Goal: Check status: Check status

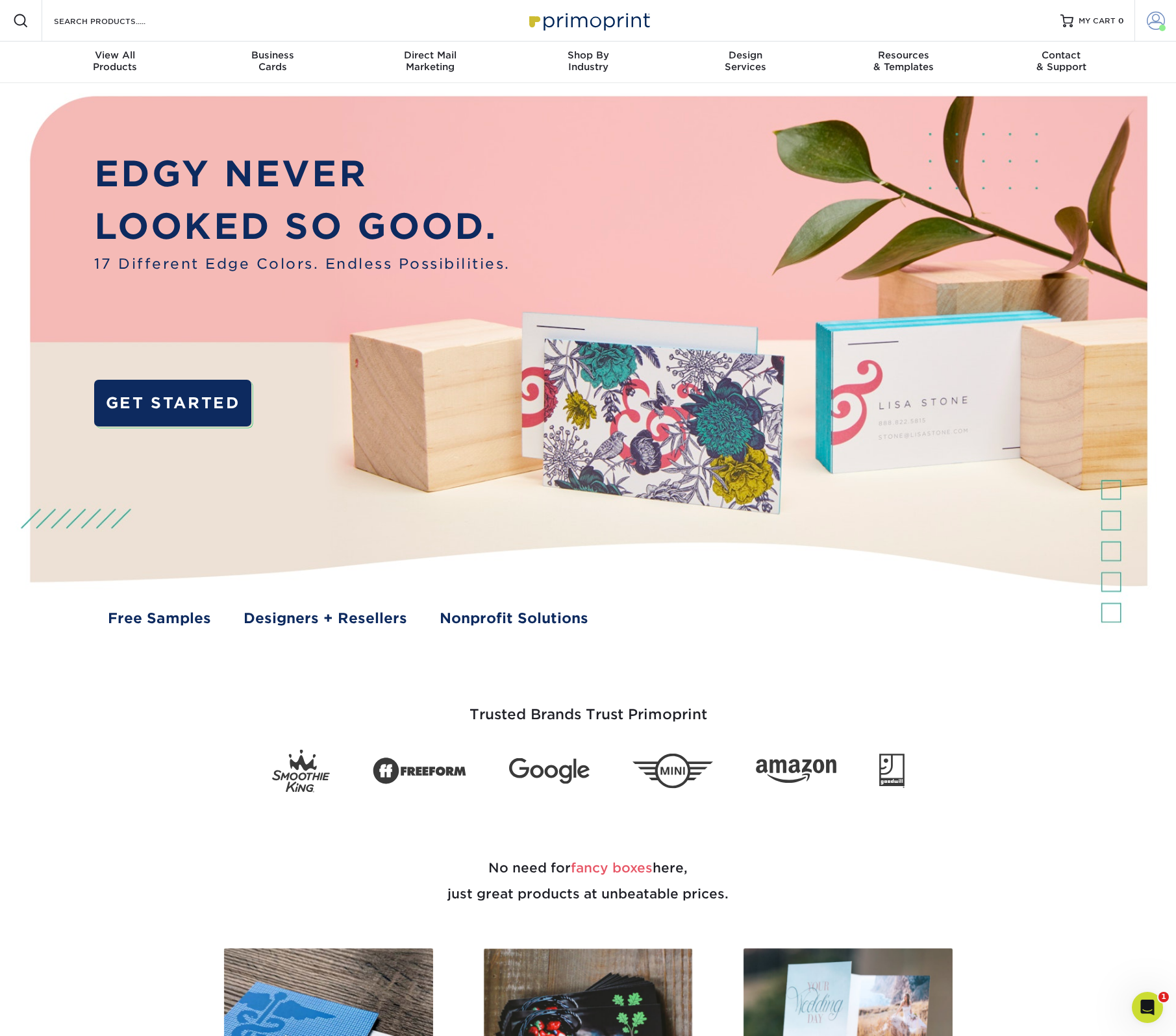
click at [1160, 17] on span at bounding box center [1156, 20] width 18 height 18
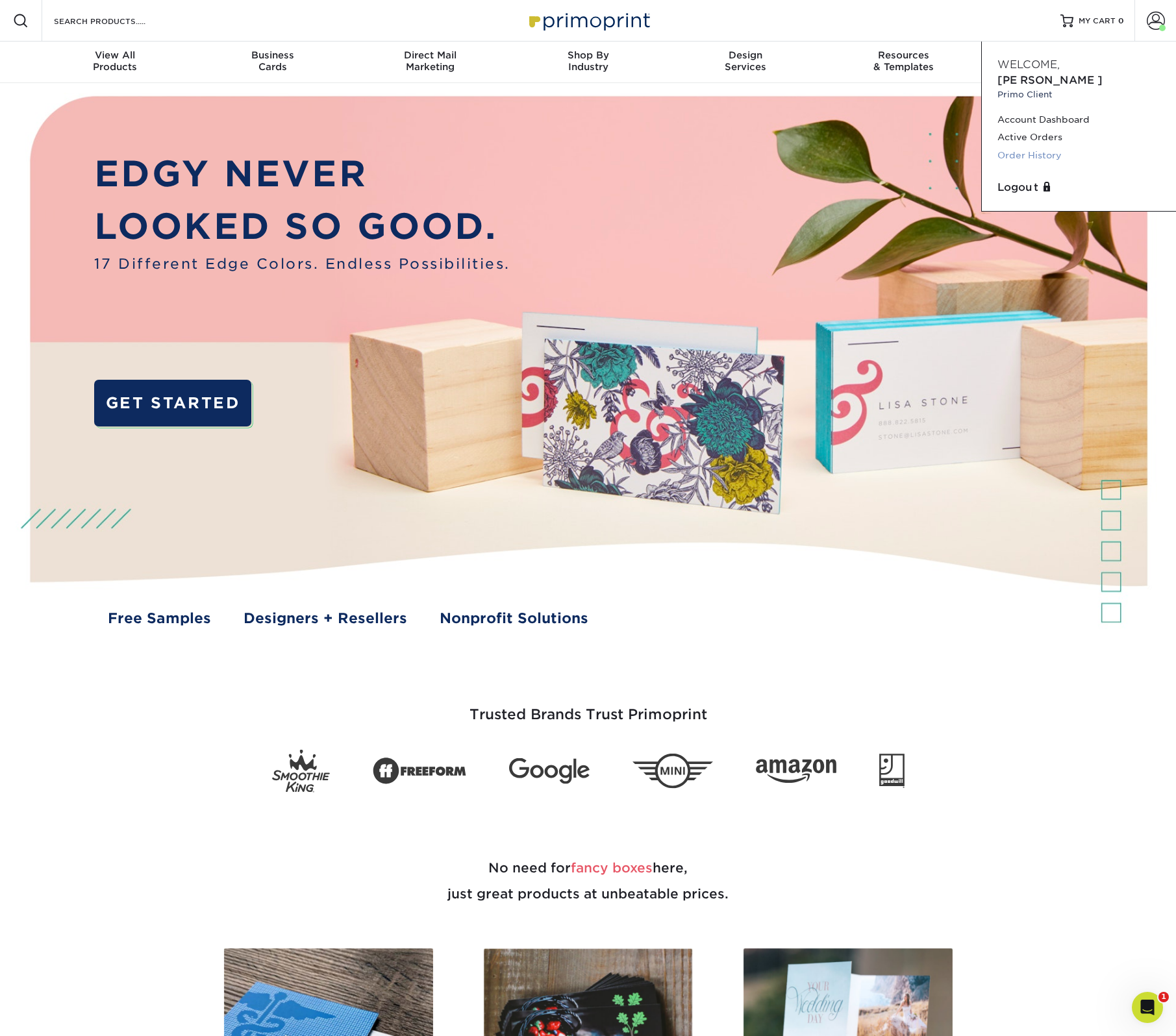
click at [1051, 147] on link "Order History" at bounding box center [1079, 155] width 163 height 18
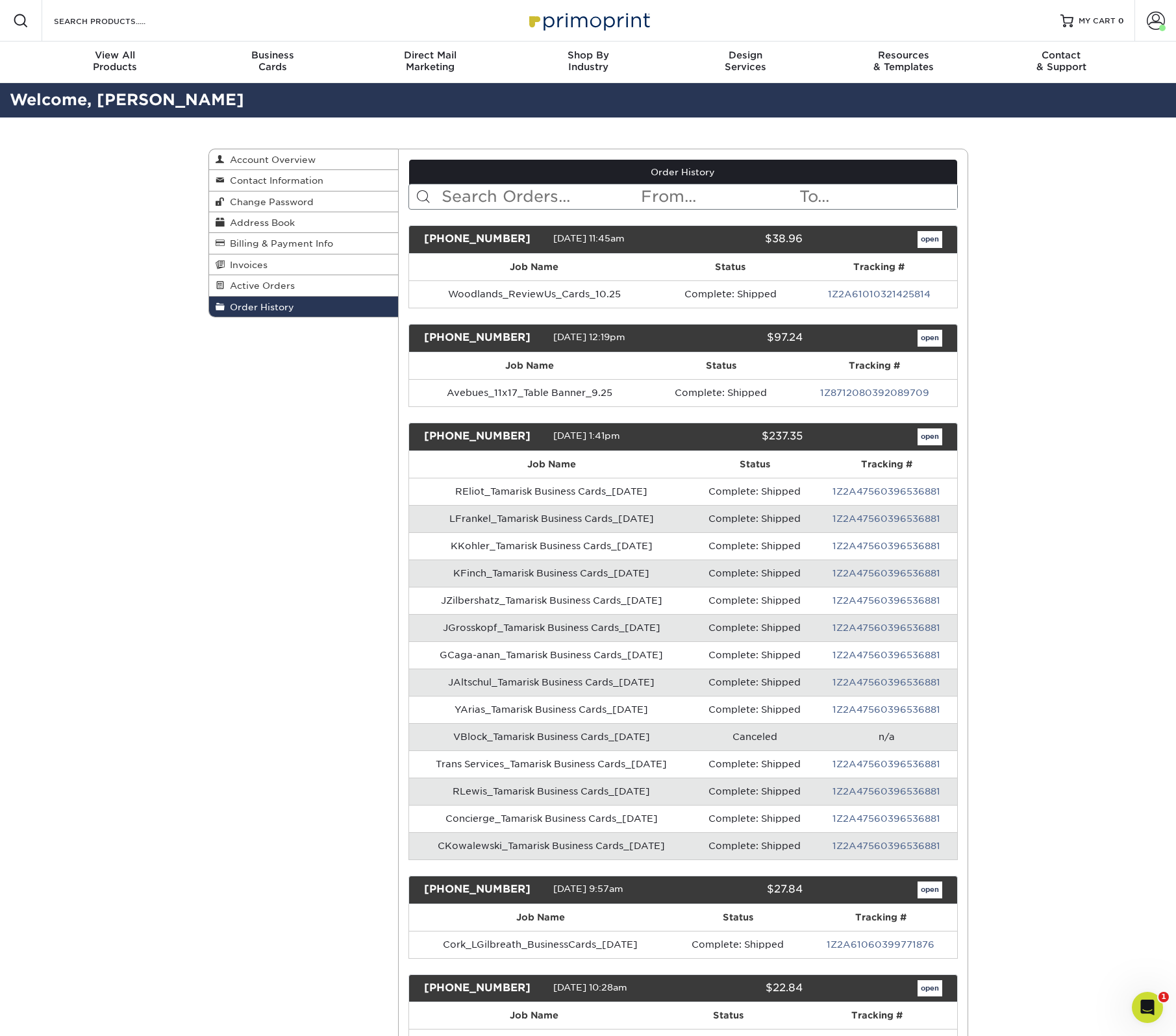
click at [476, 200] on input "text" at bounding box center [540, 197] width 200 height 24
paste input "Avenues_4x9_2017"
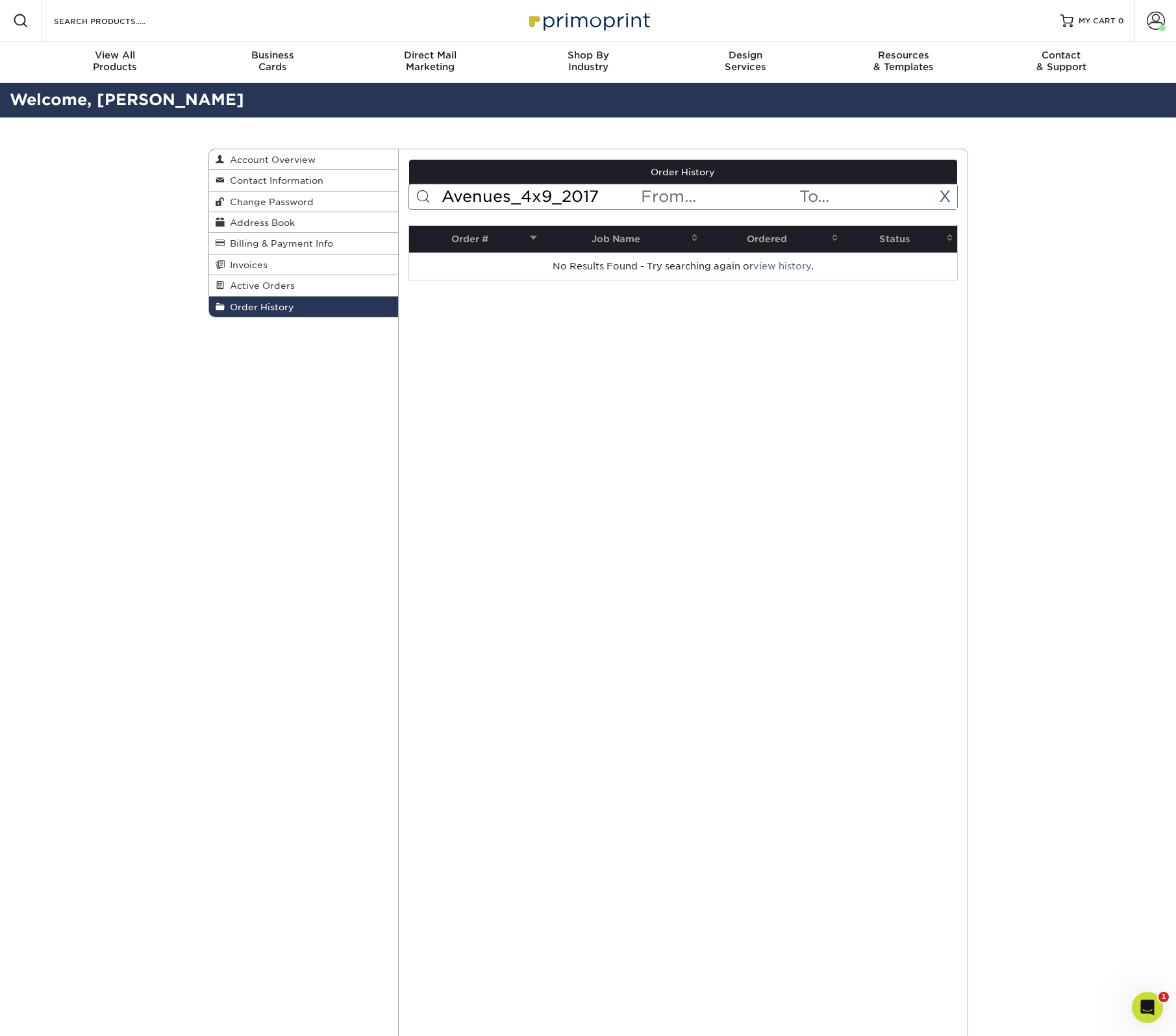
type input "Avenues_4x9_2017"
click at [704, 200] on input "text" at bounding box center [719, 197] width 158 height 24
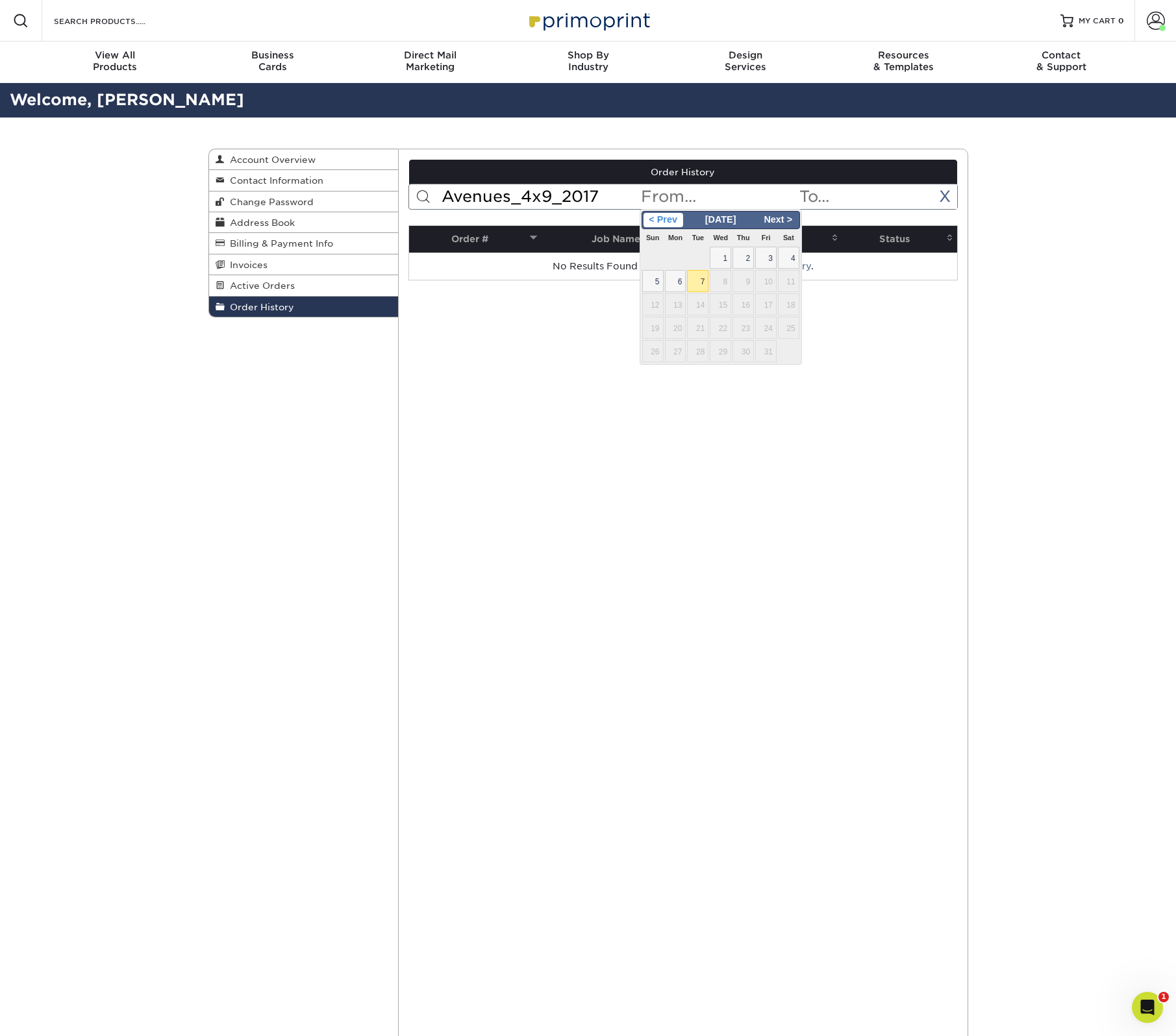
click at [677, 214] on span "< Prev" at bounding box center [663, 220] width 39 height 14
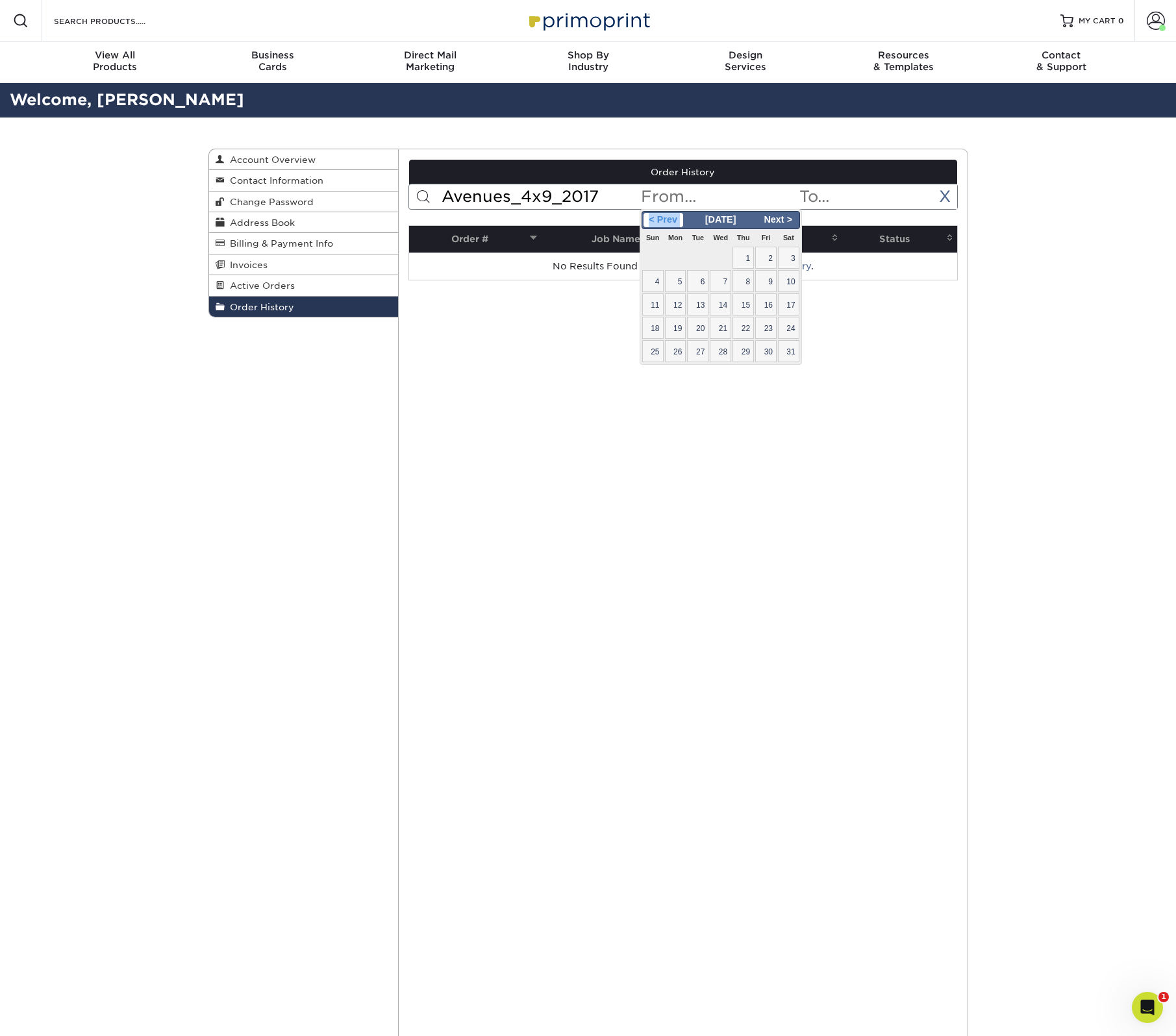
click at [677, 214] on span "< Prev" at bounding box center [663, 220] width 39 height 14
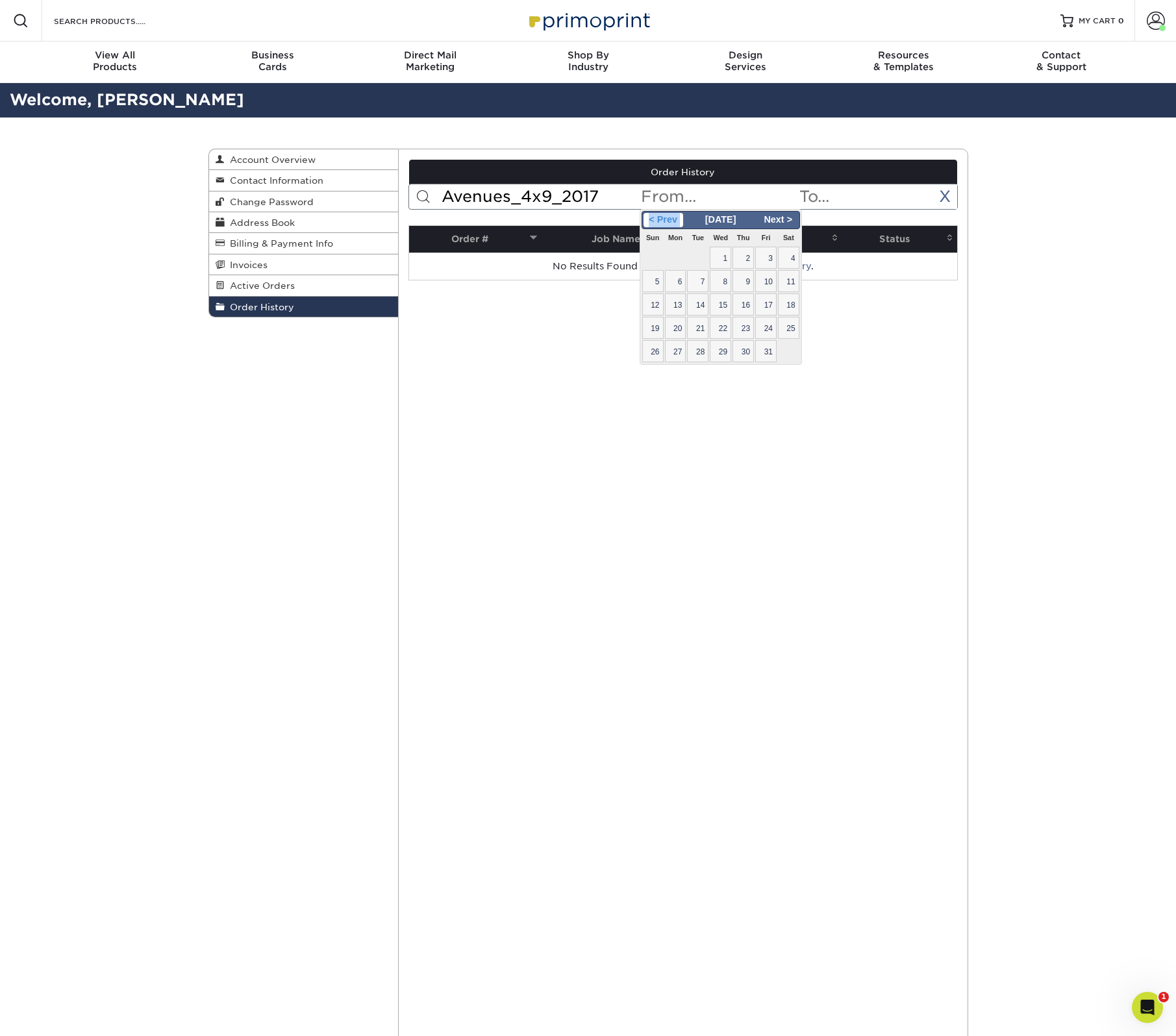
click at [677, 214] on span "< Prev" at bounding box center [663, 220] width 39 height 14
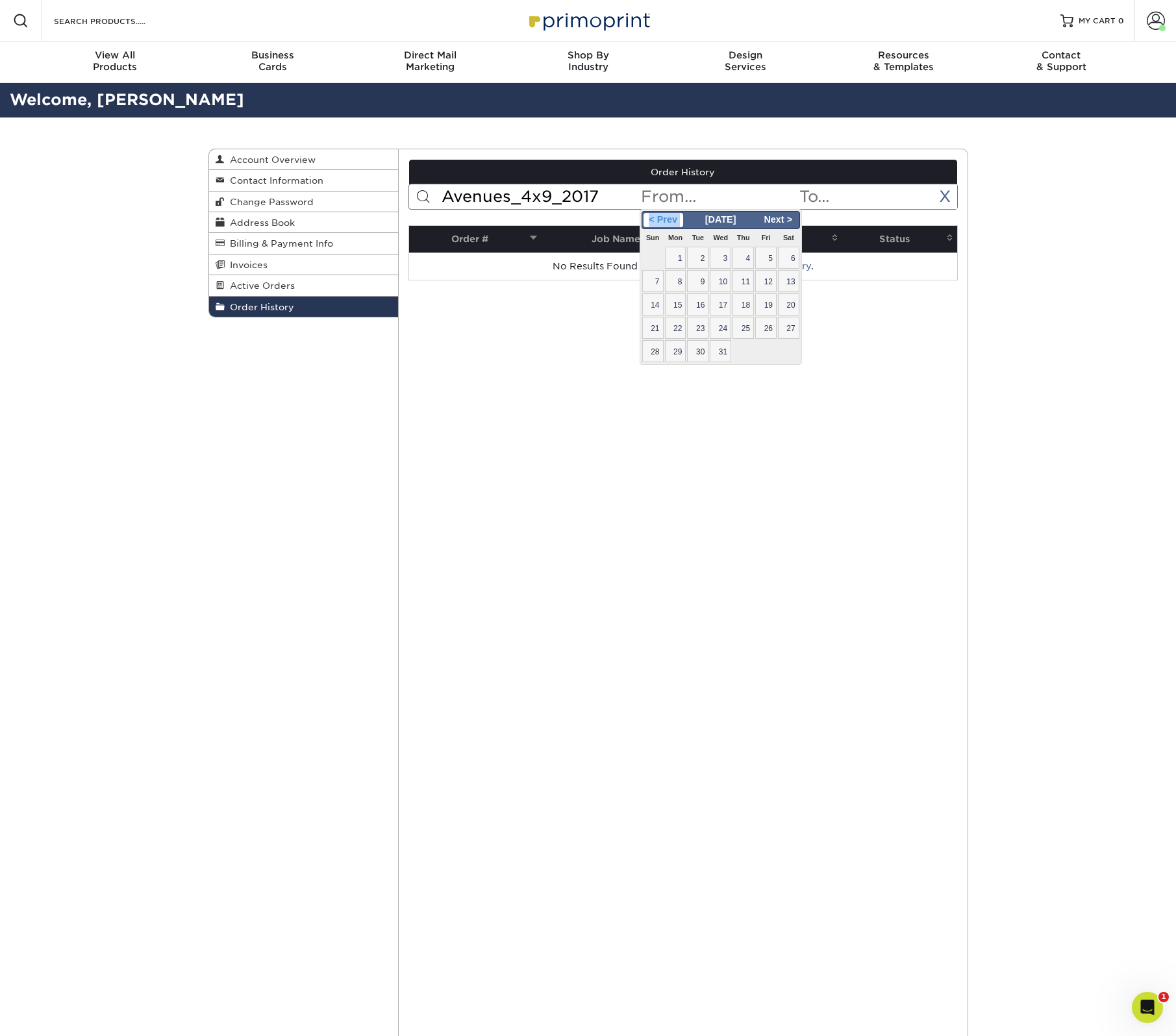
click at [677, 214] on span "< Prev" at bounding box center [663, 220] width 39 height 14
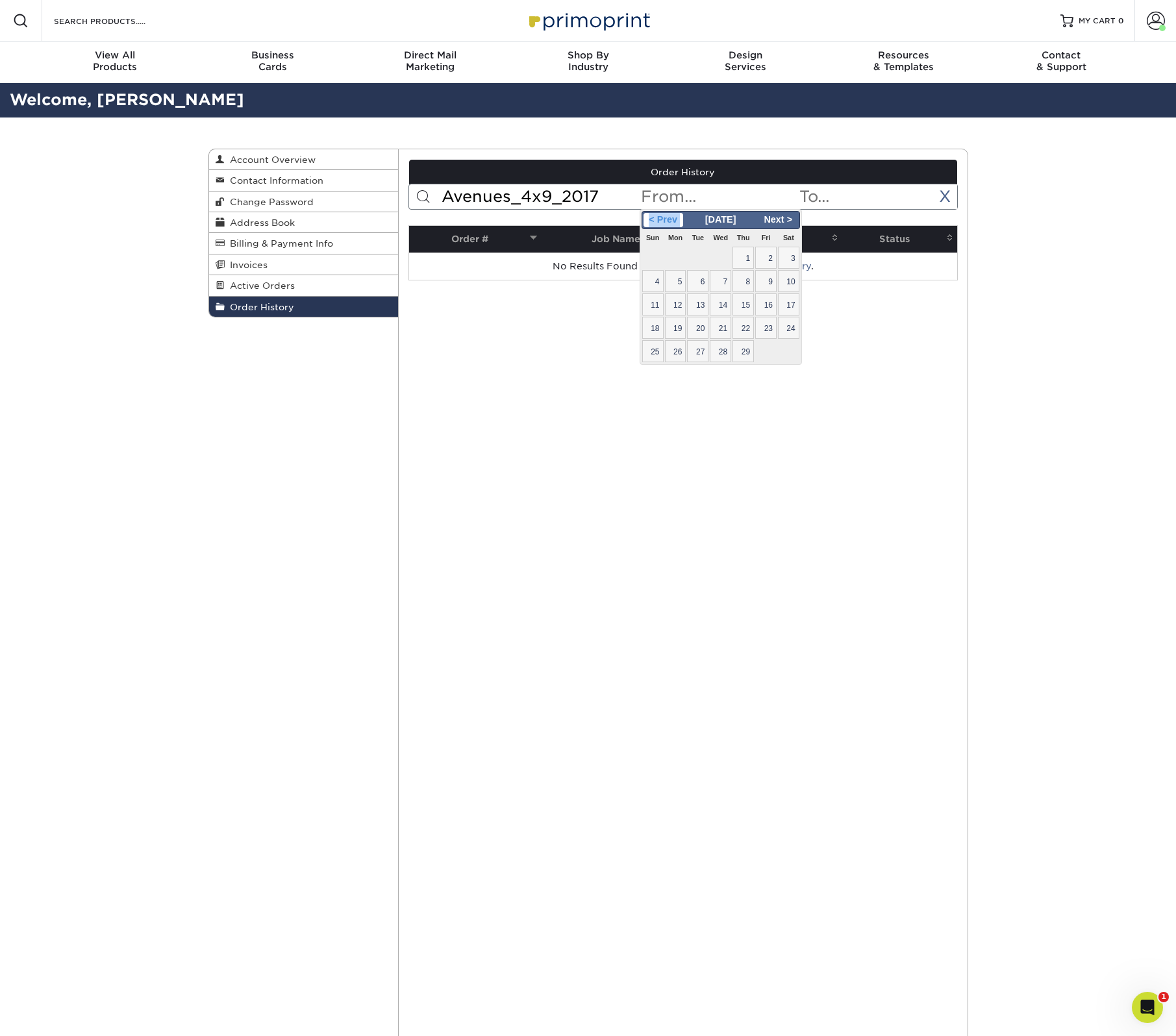
click at [677, 214] on span "< Prev" at bounding box center [663, 220] width 39 height 14
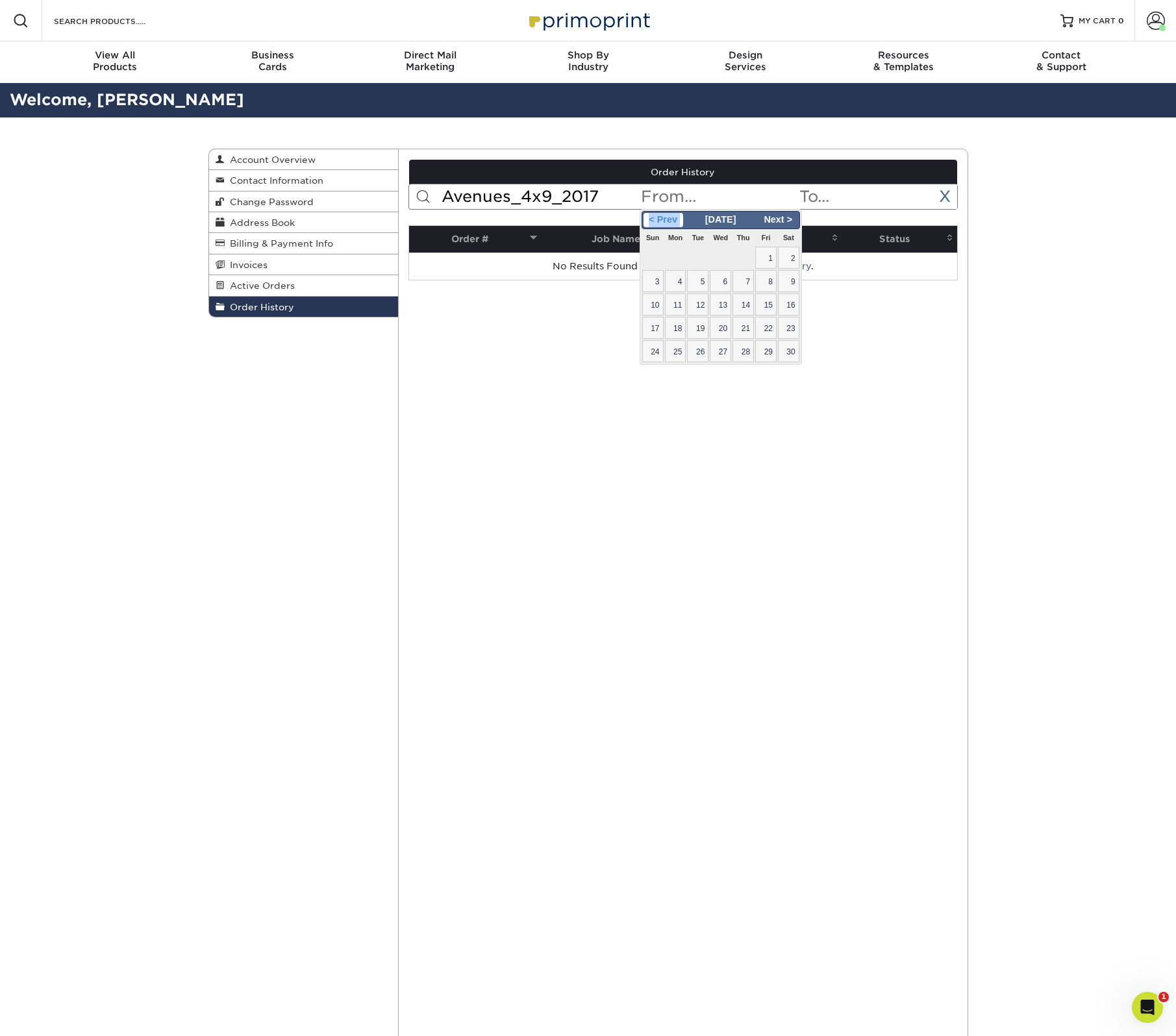
click at [677, 214] on span "< Prev" at bounding box center [663, 220] width 39 height 14
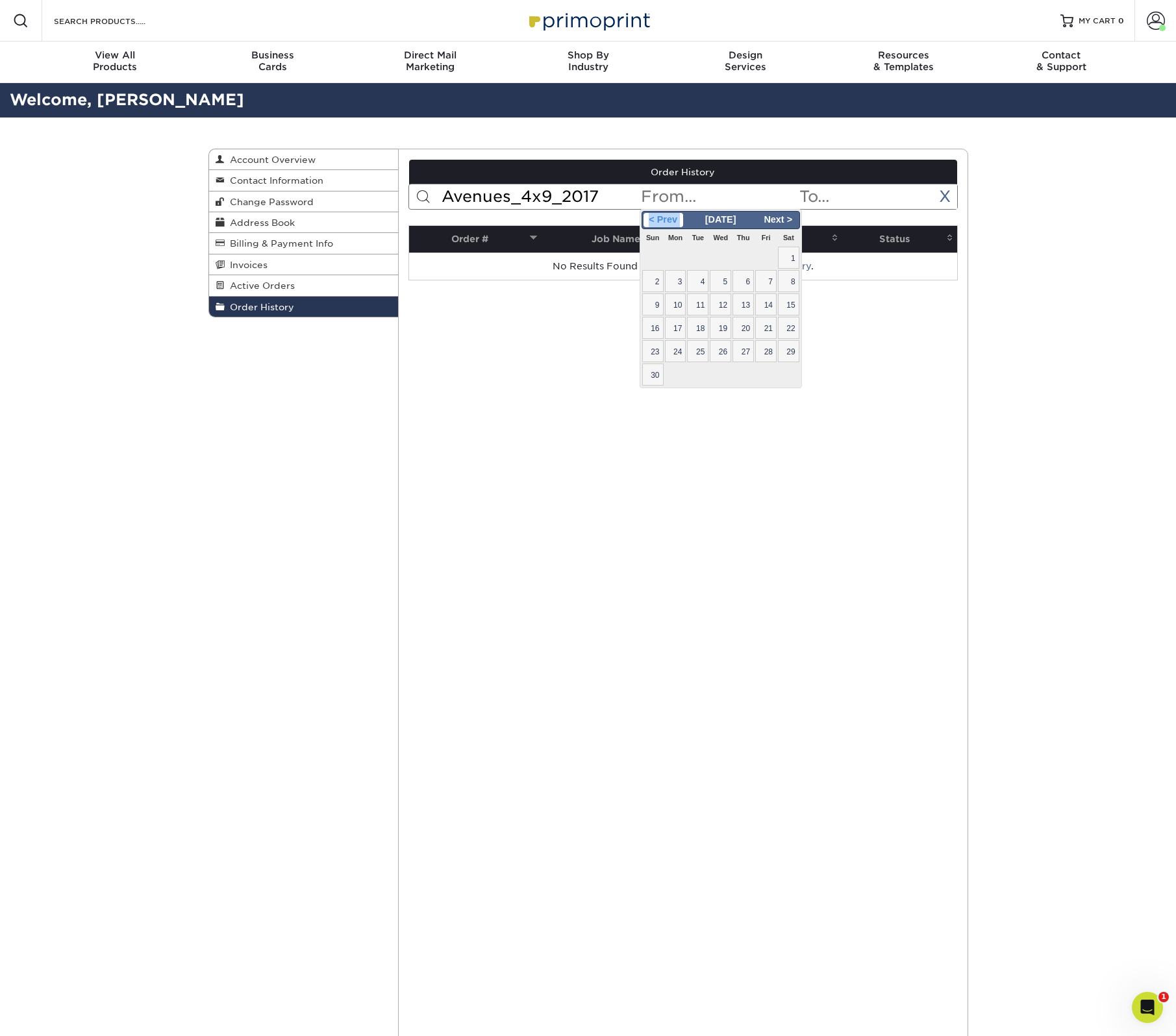
click at [677, 214] on span "< Prev" at bounding box center [663, 220] width 39 height 14
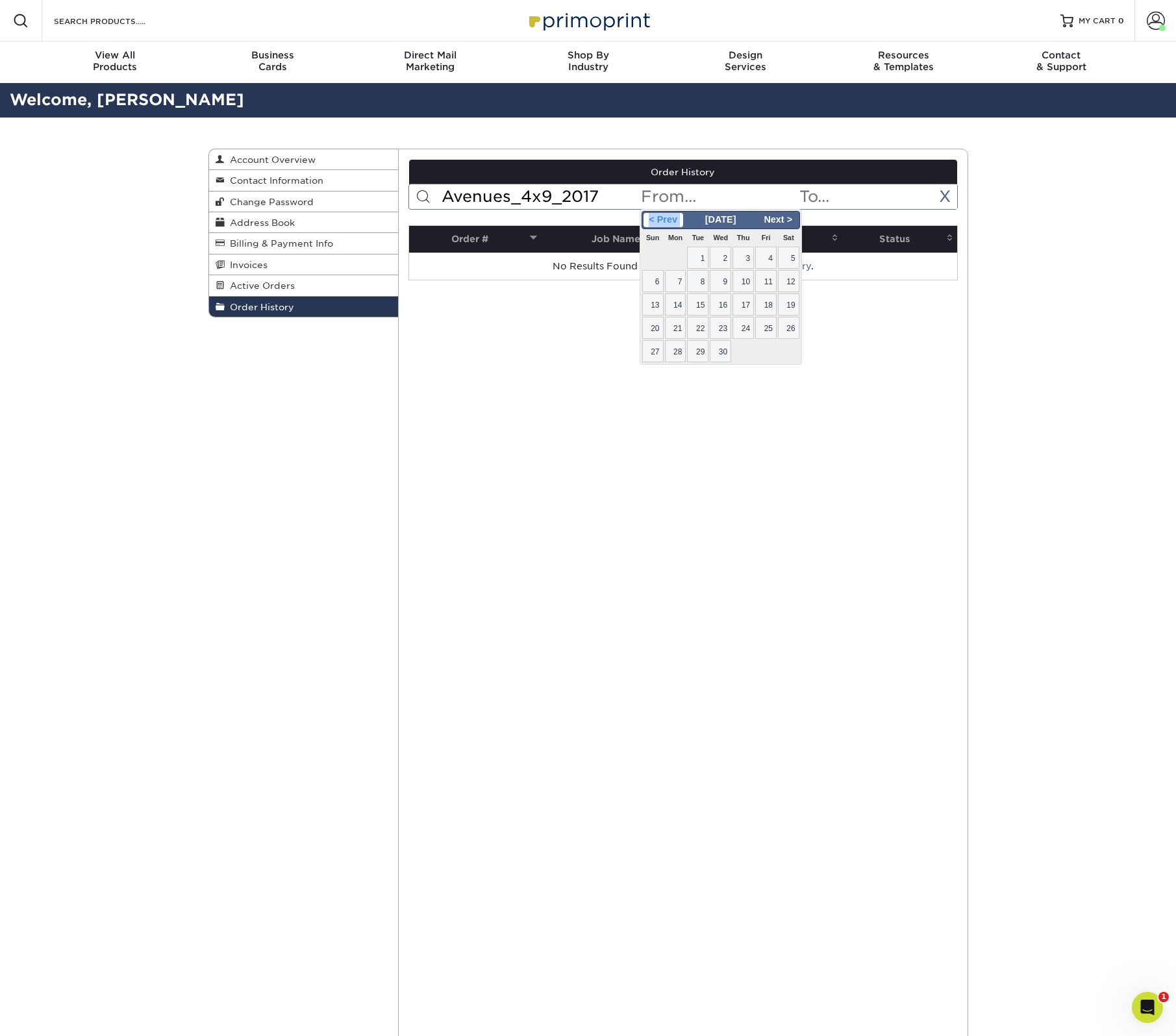
click at [677, 214] on span "< Prev" at bounding box center [663, 220] width 39 height 14
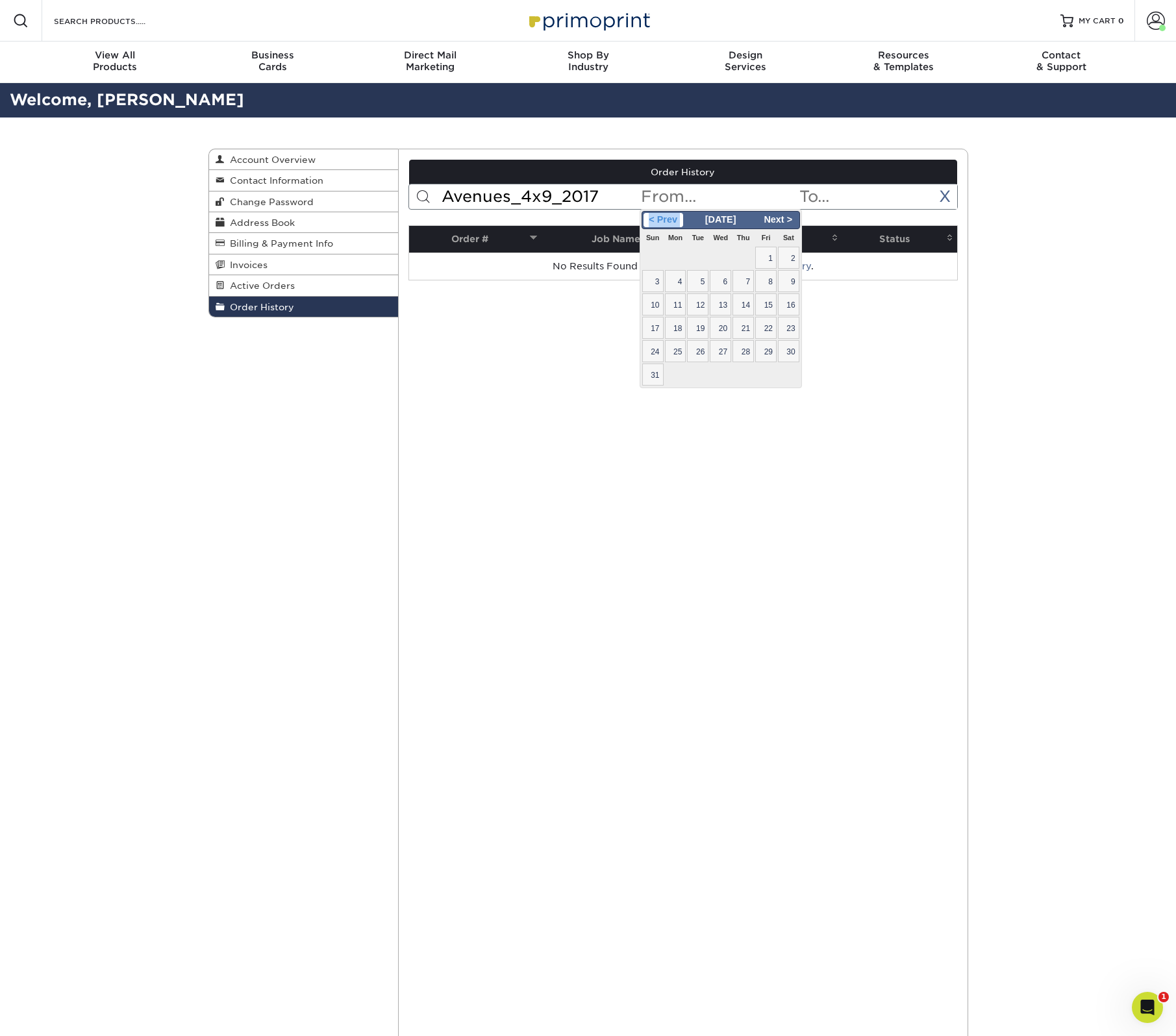
click at [677, 214] on span "< Prev" at bounding box center [663, 220] width 39 height 14
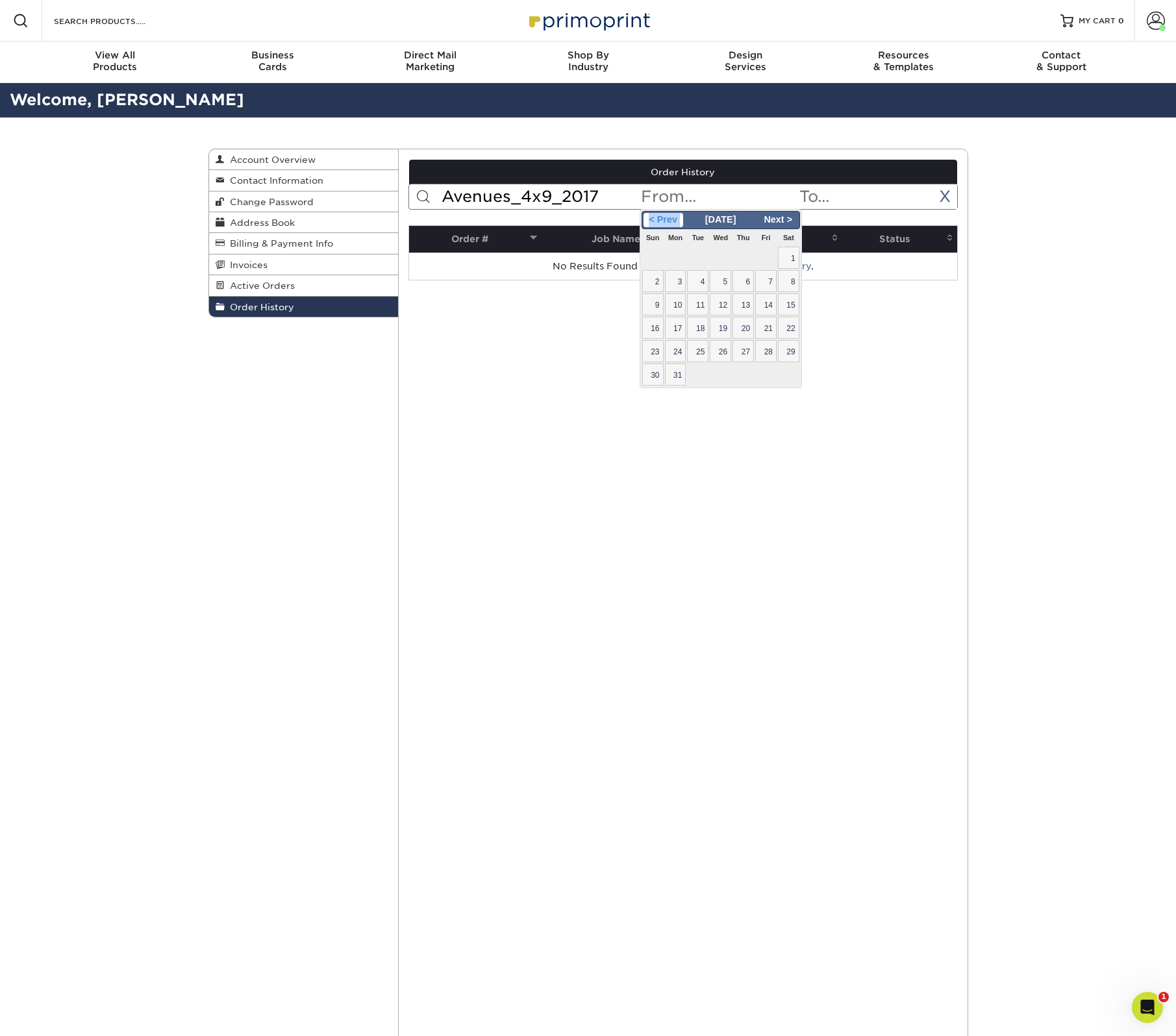
click at [677, 214] on span "< Prev" at bounding box center [663, 220] width 39 height 14
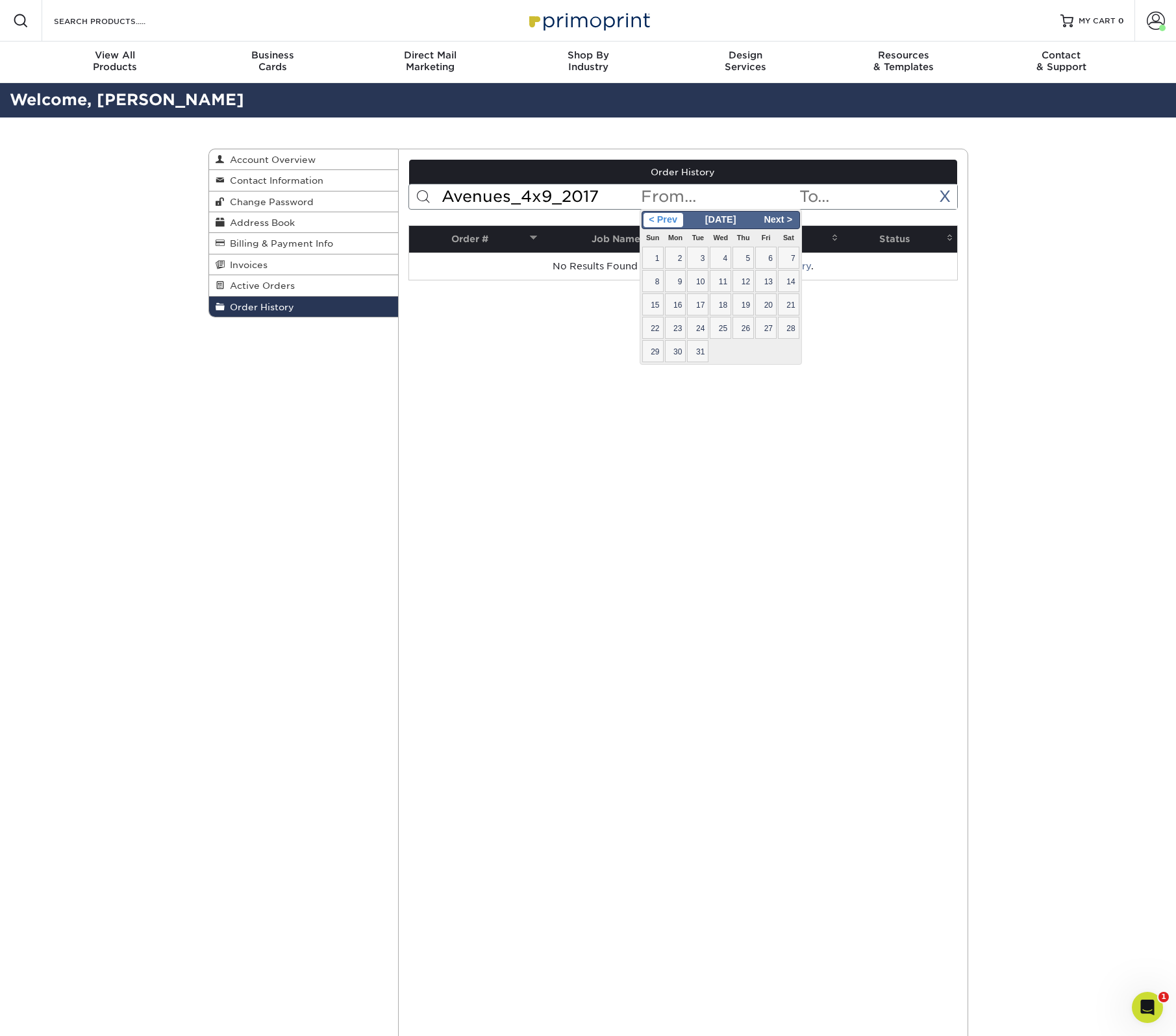
click at [677, 214] on span "< Prev" at bounding box center [663, 220] width 39 height 14
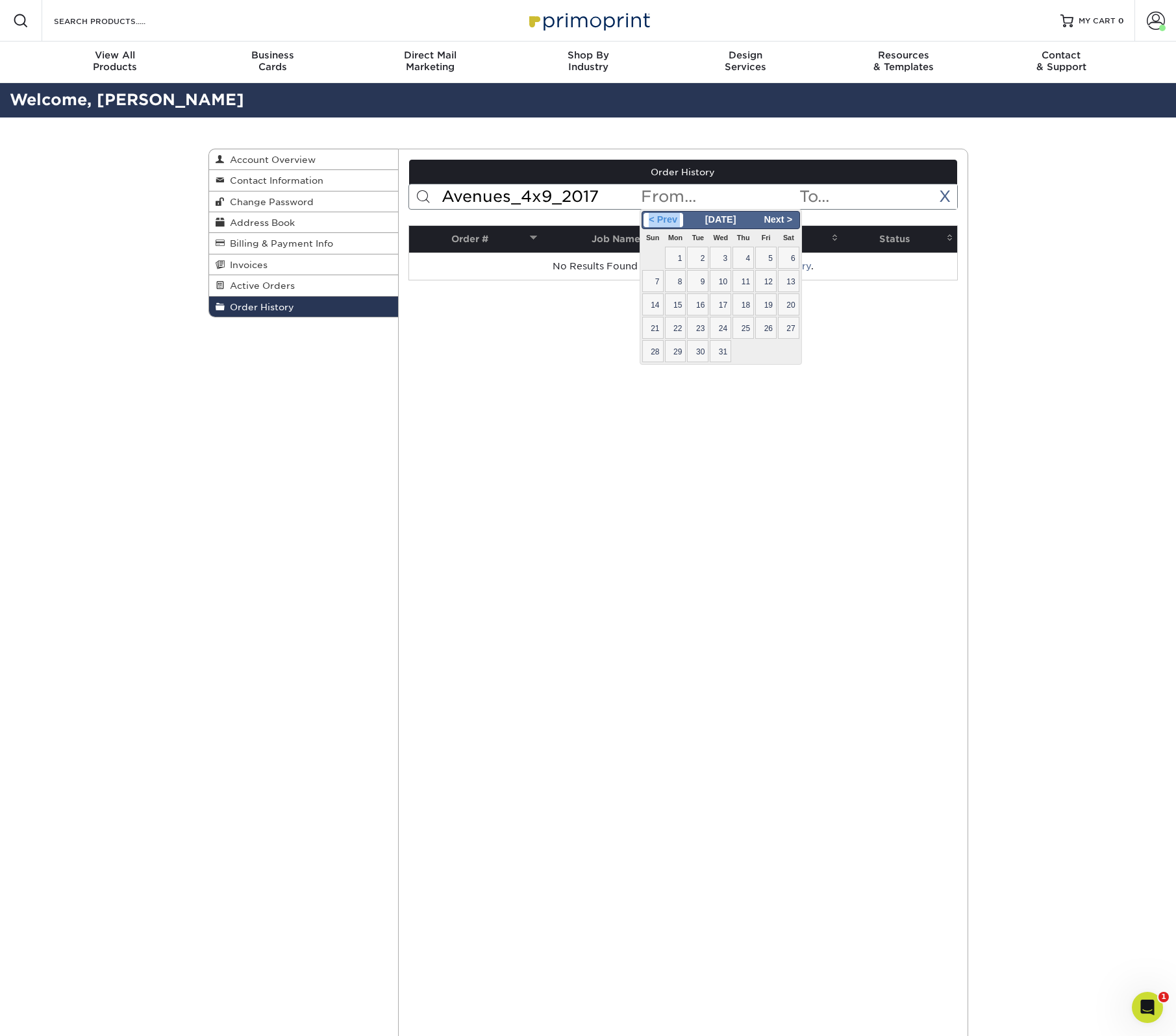
click at [677, 214] on span "< Prev" at bounding box center [663, 220] width 39 height 14
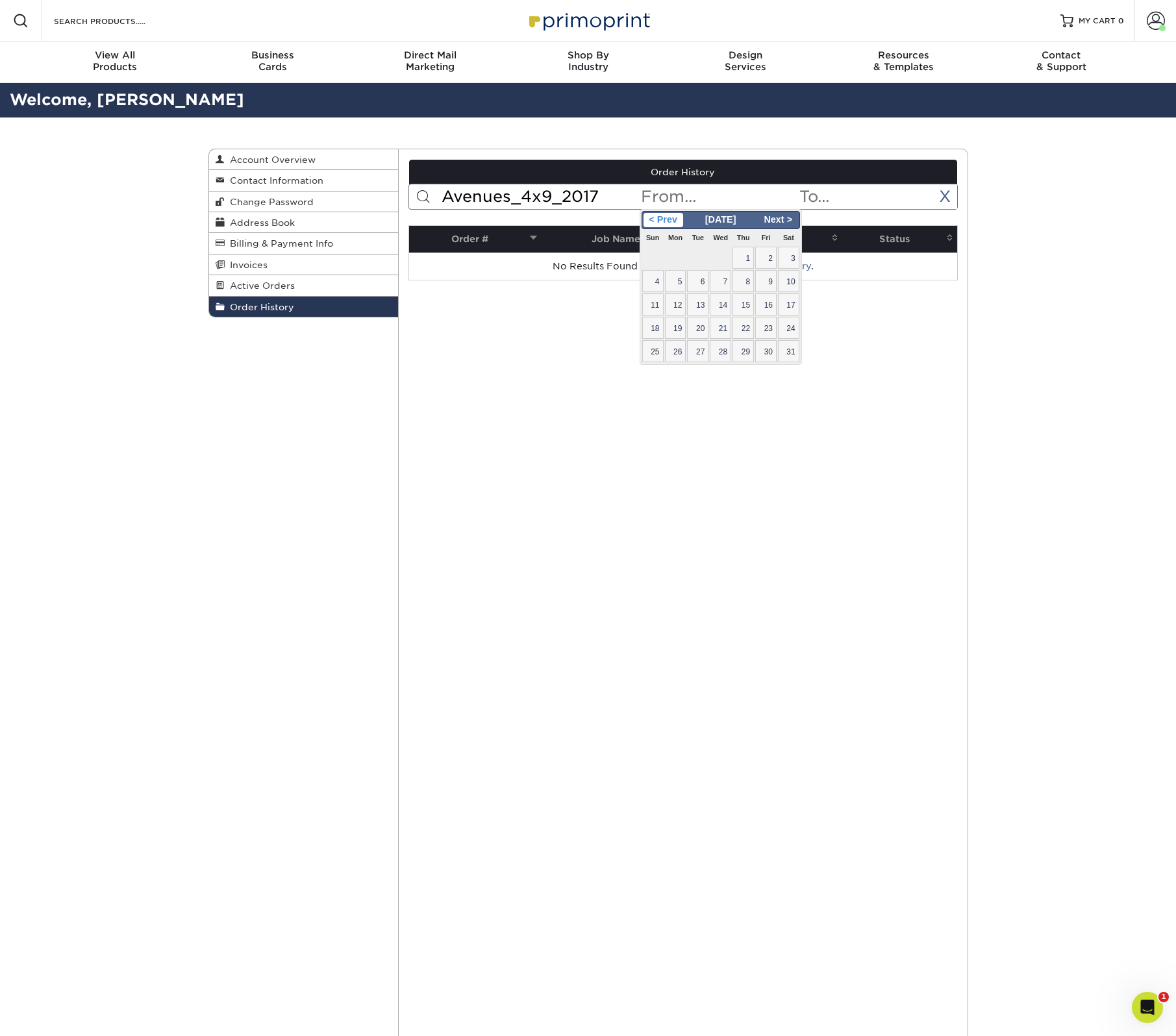
click at [677, 214] on span "< Prev" at bounding box center [663, 220] width 39 height 14
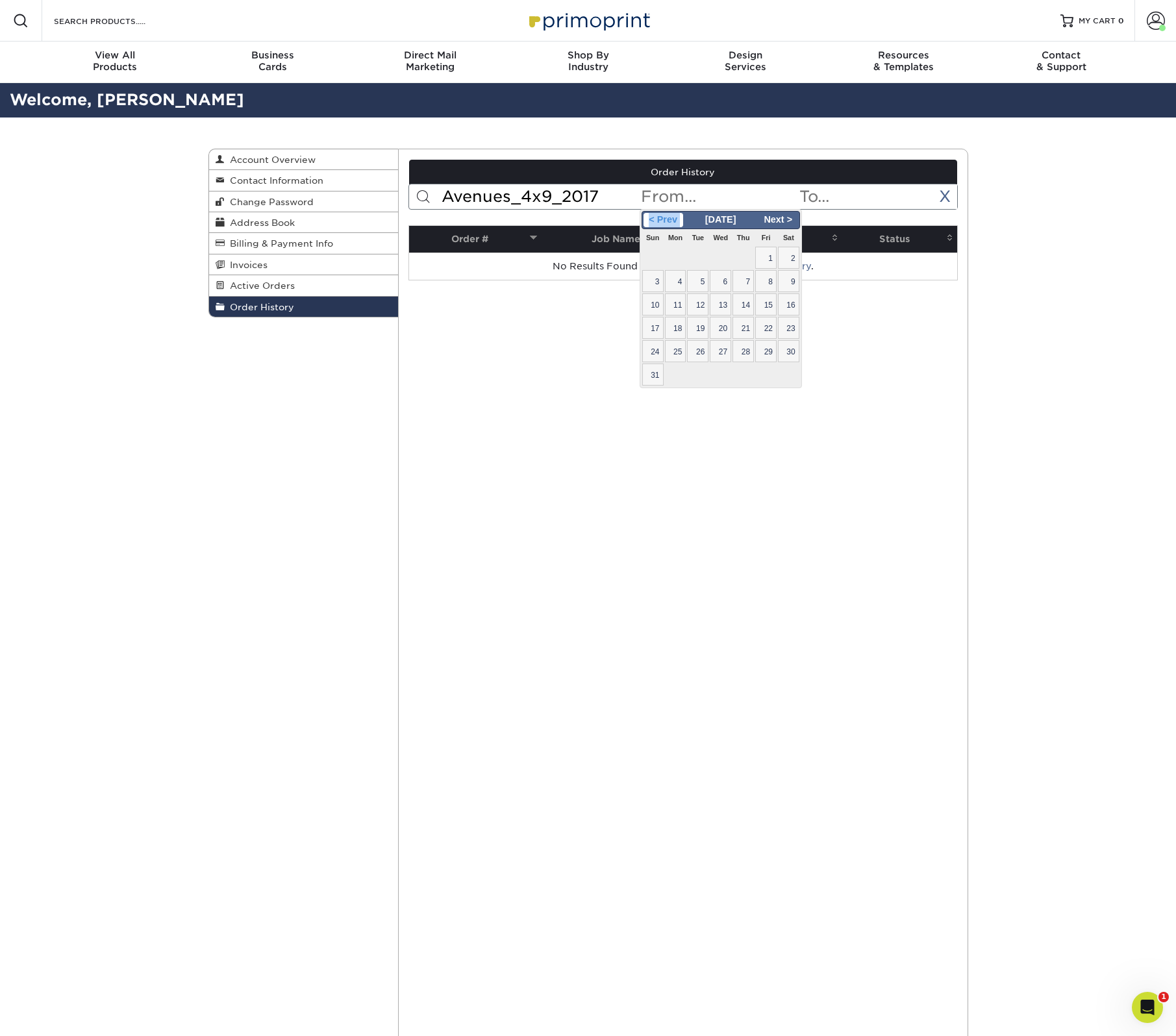
click at [677, 214] on span "< Prev" at bounding box center [663, 220] width 39 height 14
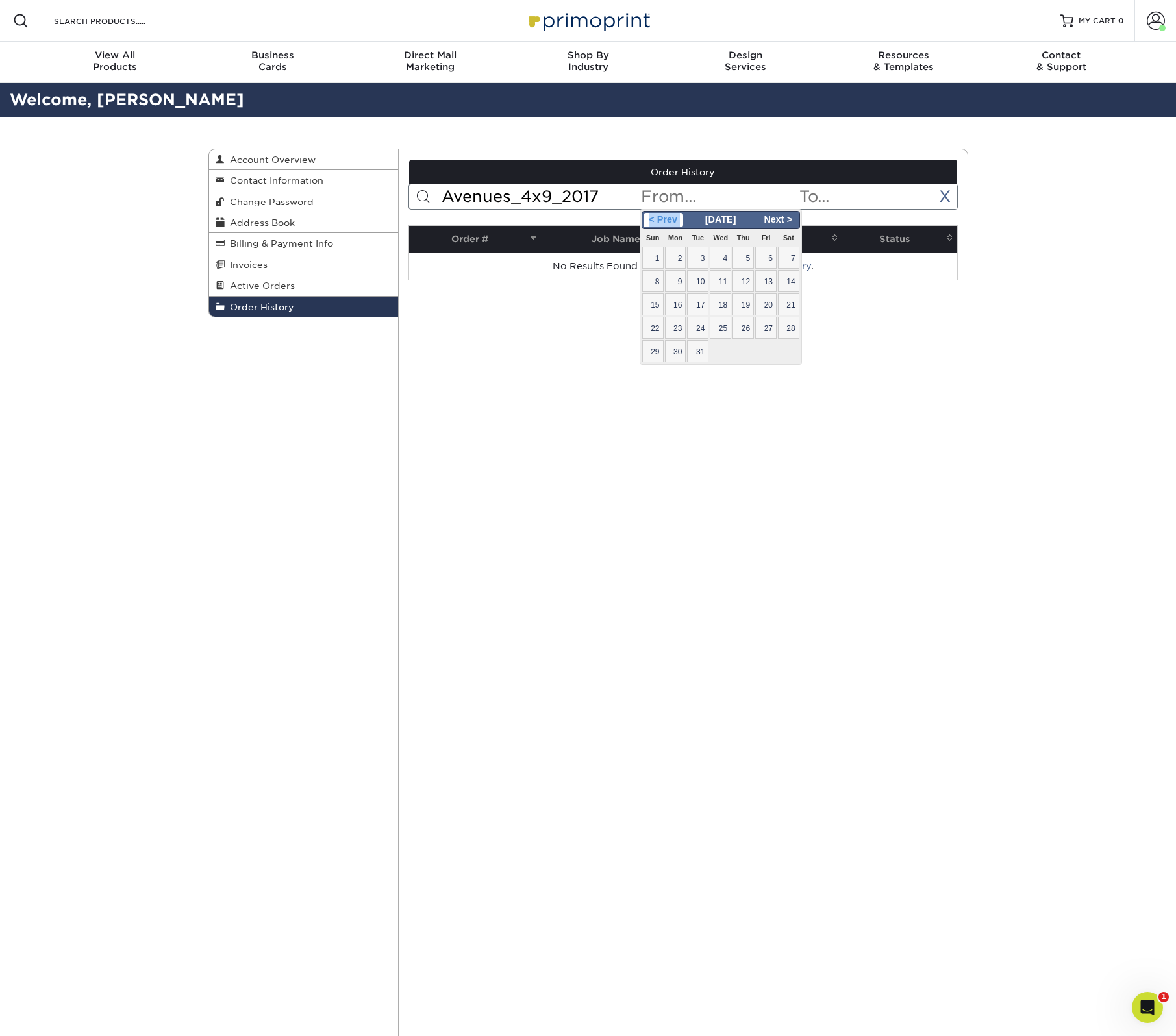
click at [677, 214] on span "< Prev" at bounding box center [663, 220] width 39 height 14
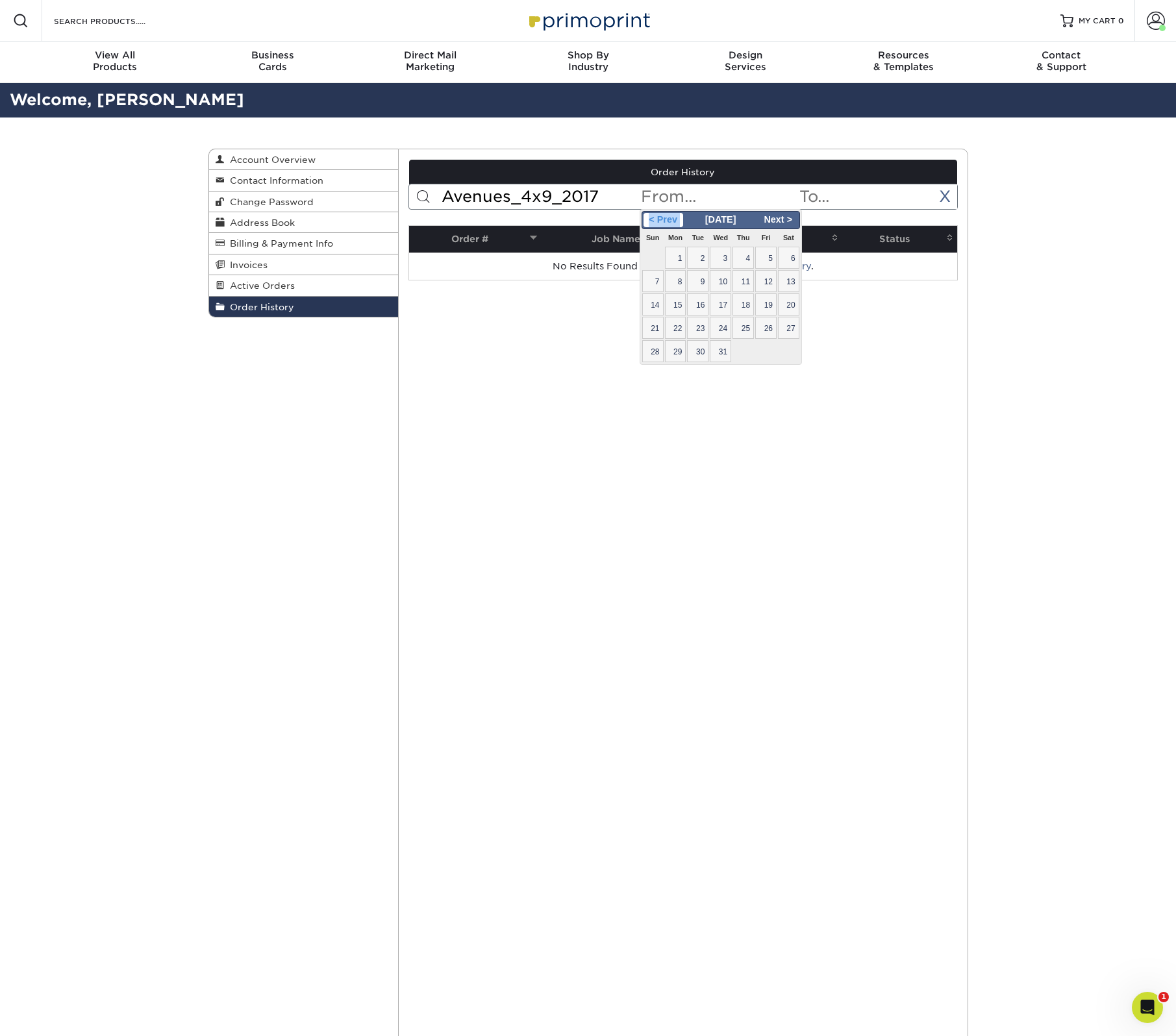
click at [677, 214] on span "< Prev" at bounding box center [663, 220] width 39 height 14
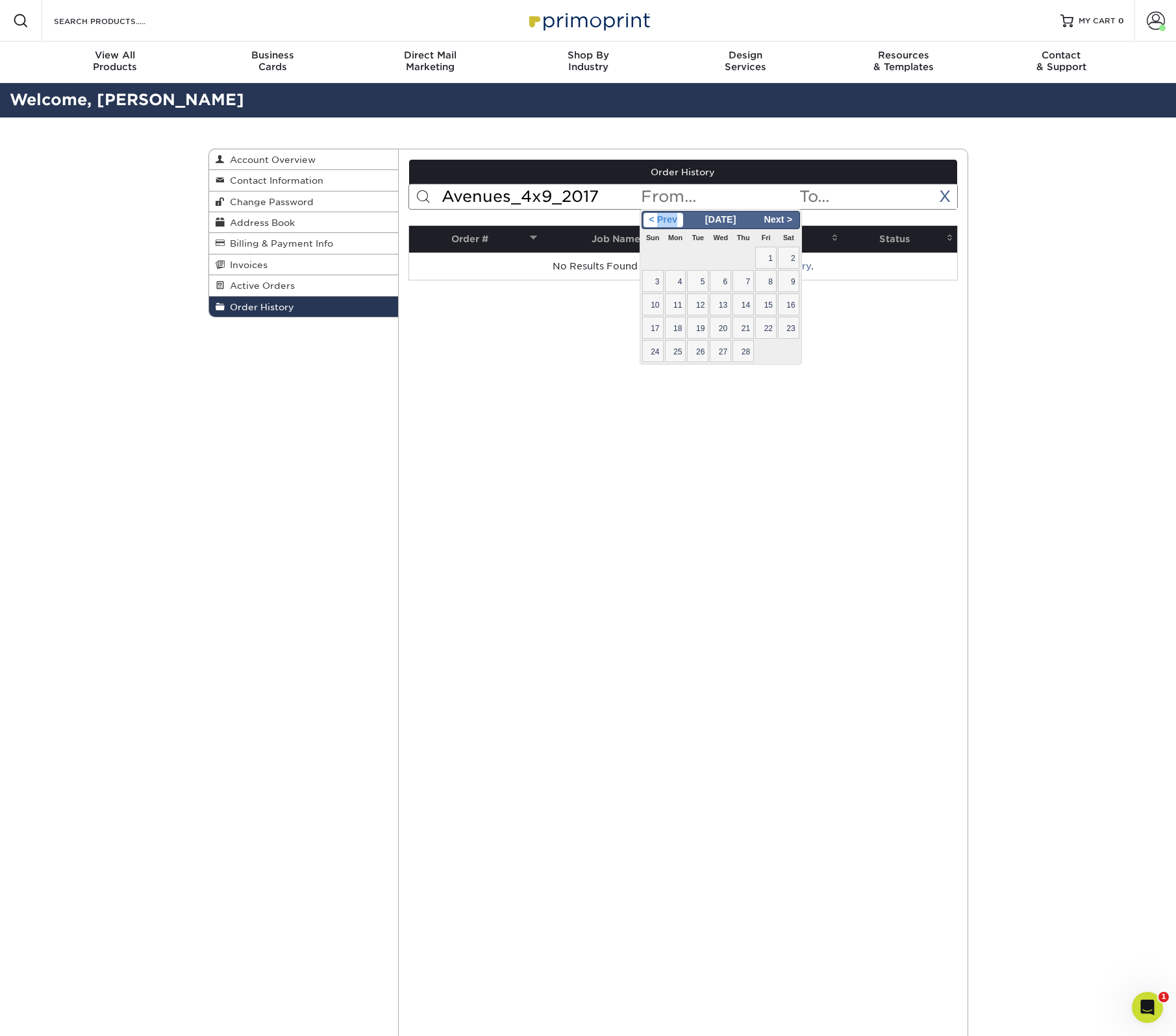
click at [677, 214] on span "< Prev" at bounding box center [663, 220] width 39 height 14
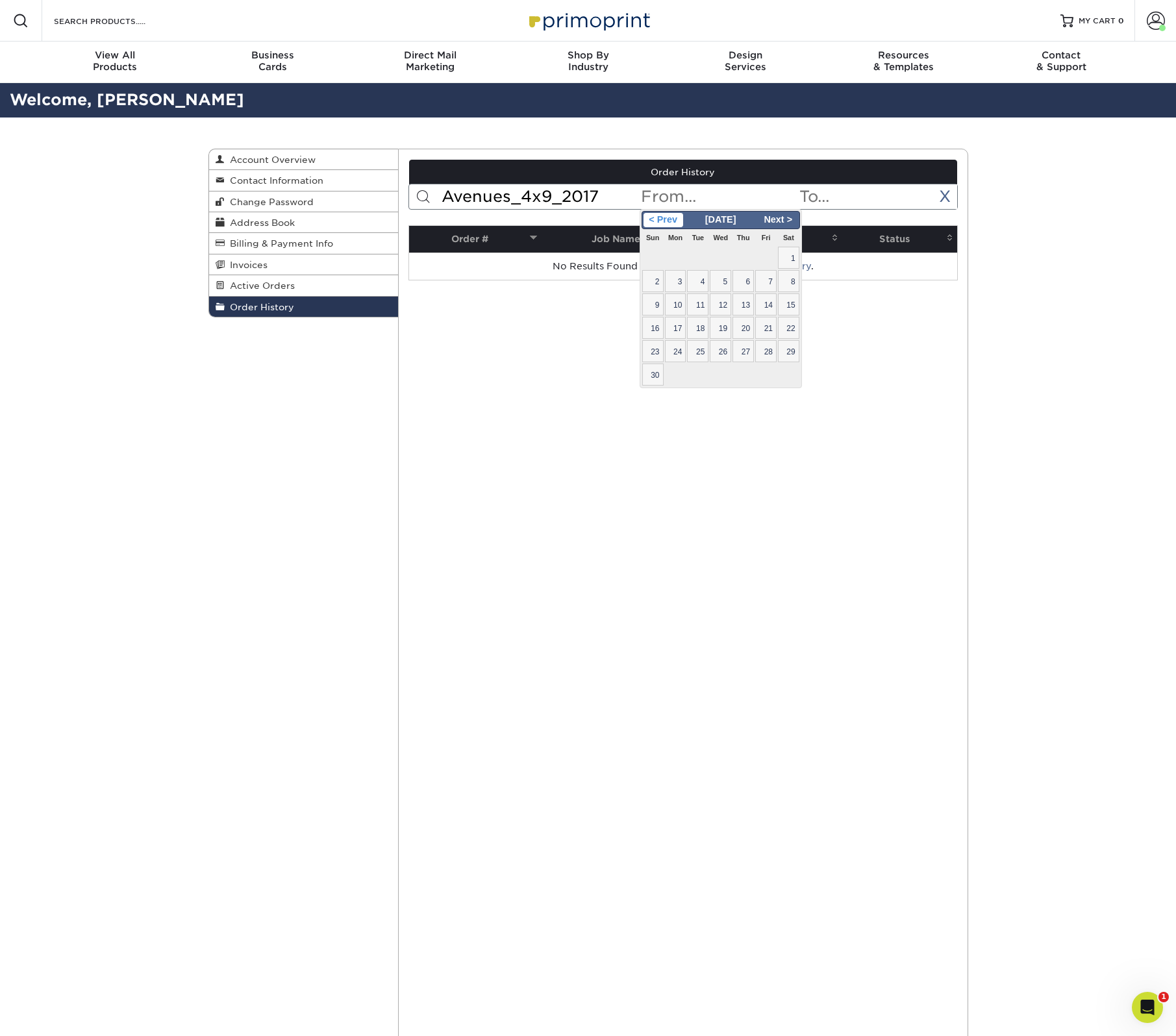
click at [677, 214] on span "< Prev" at bounding box center [663, 220] width 39 height 14
click at [673, 220] on span "< Prev" at bounding box center [663, 220] width 39 height 14
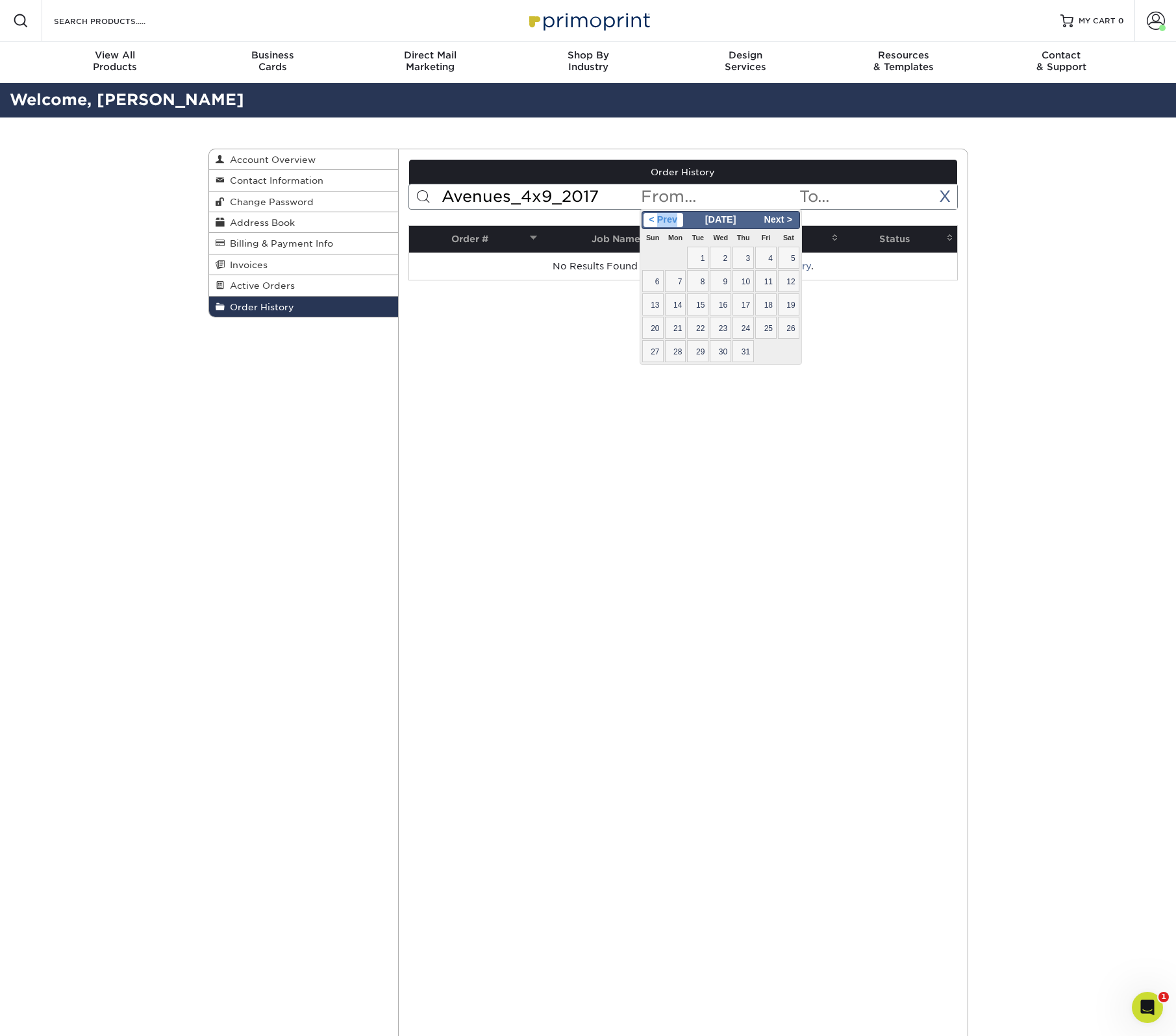
click at [673, 220] on span "< Prev" at bounding box center [663, 220] width 39 height 14
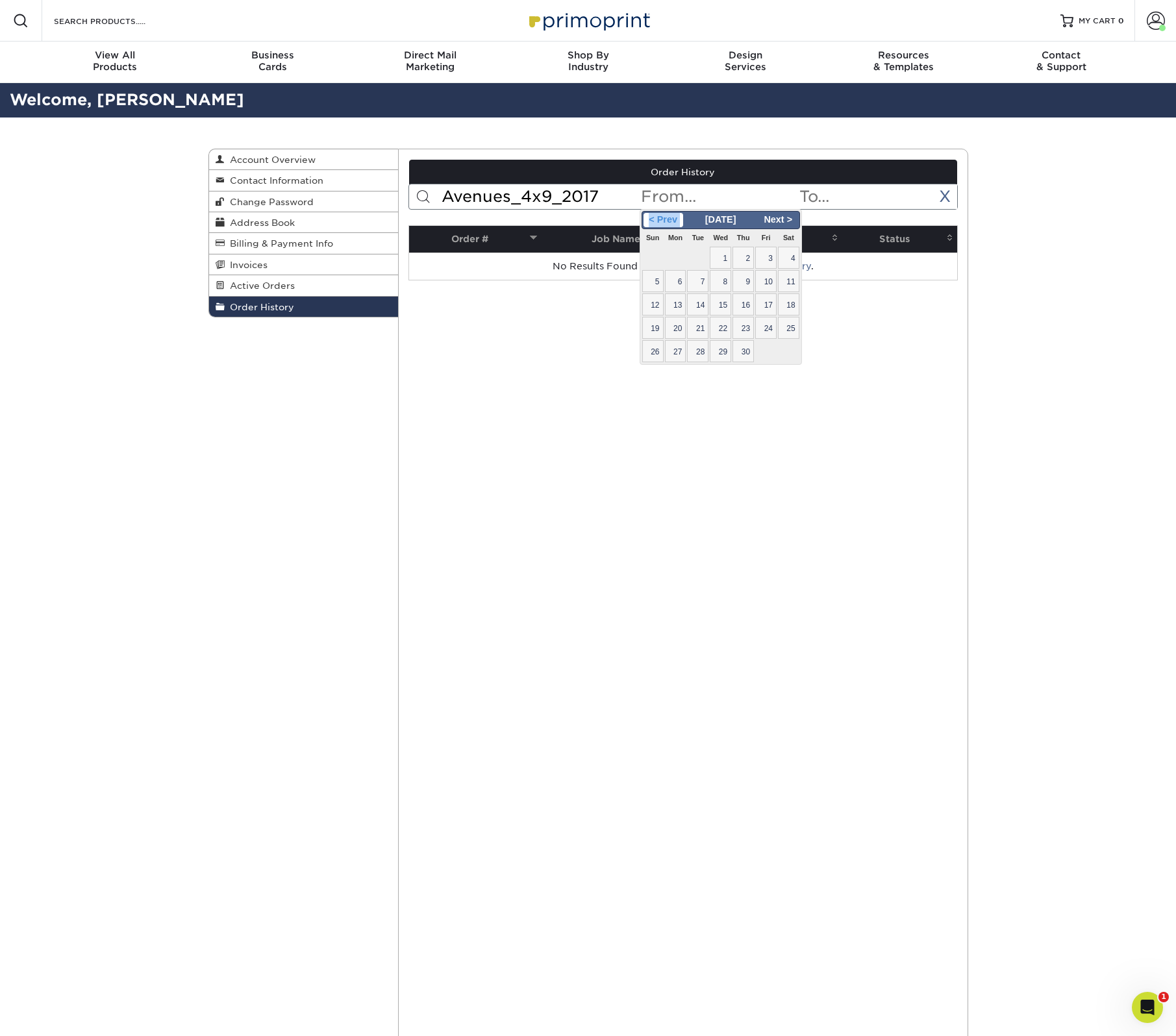
click at [673, 220] on span "< Prev" at bounding box center [663, 220] width 39 height 14
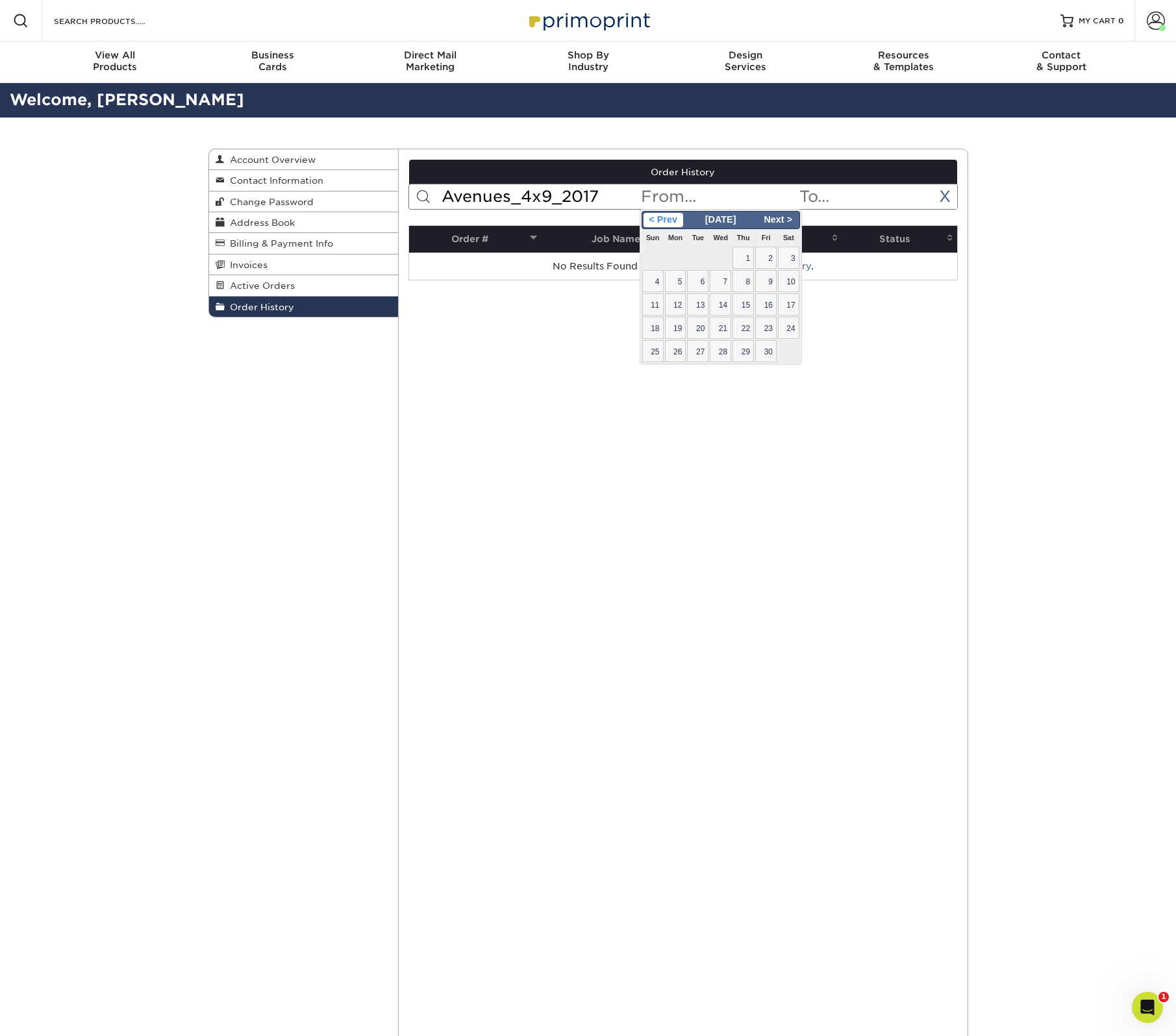
click at [673, 220] on span "< Prev" at bounding box center [663, 220] width 39 height 14
click at [789, 216] on span "Next >" at bounding box center [778, 220] width 39 height 14
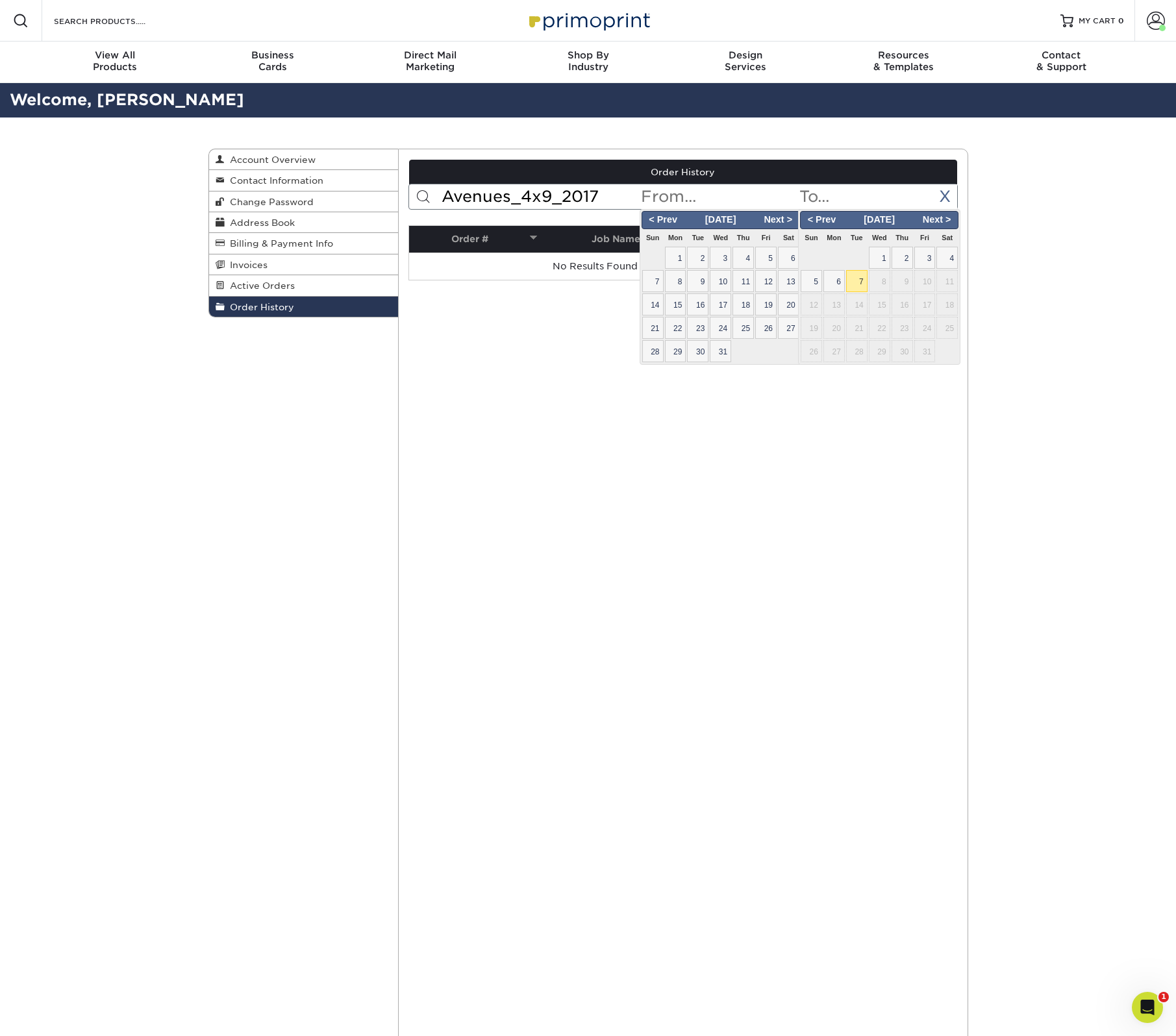
click at [853, 202] on input "text" at bounding box center [877, 197] width 158 height 24
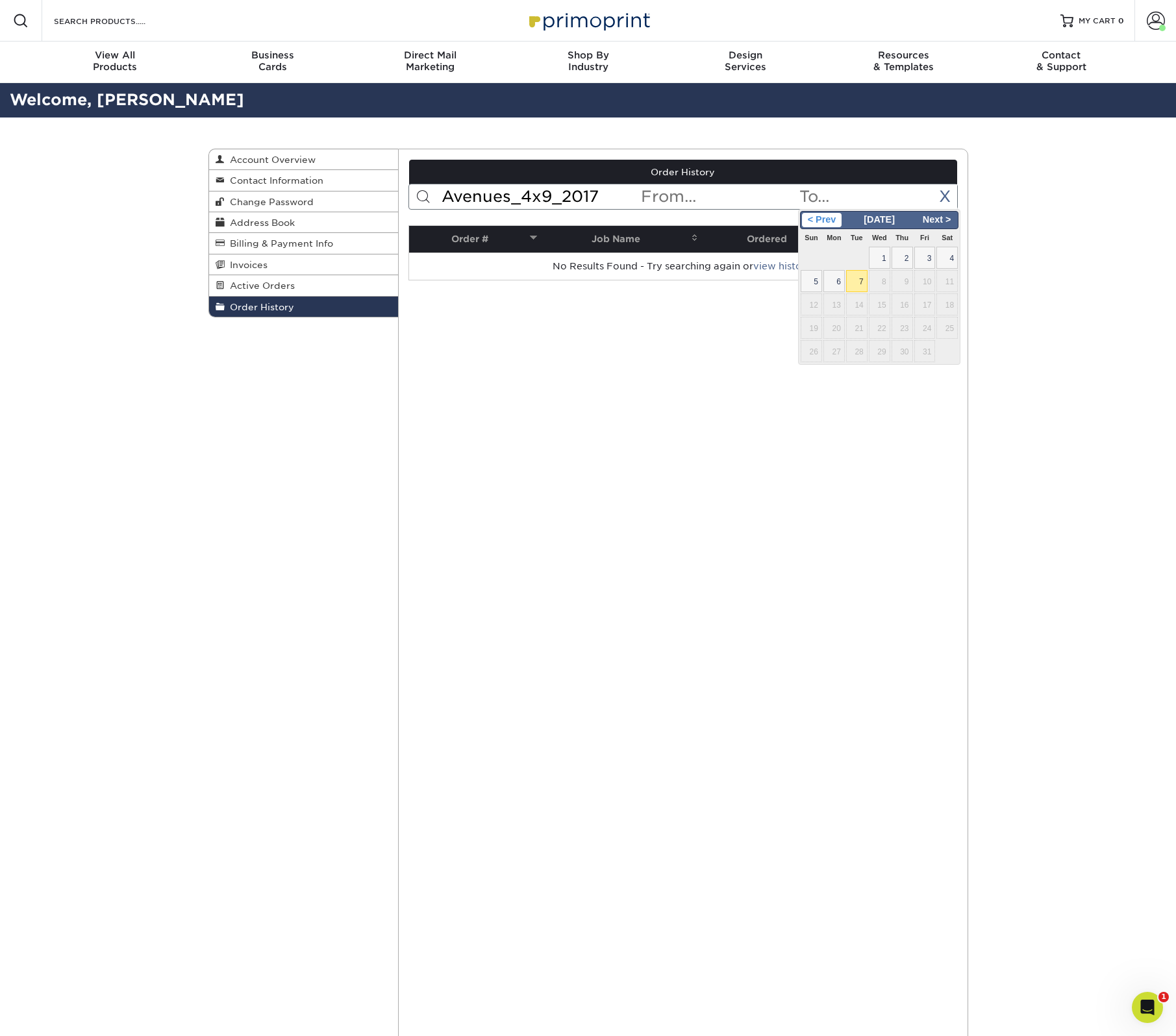
click at [827, 220] on span "< Prev" at bounding box center [822, 220] width 39 height 14
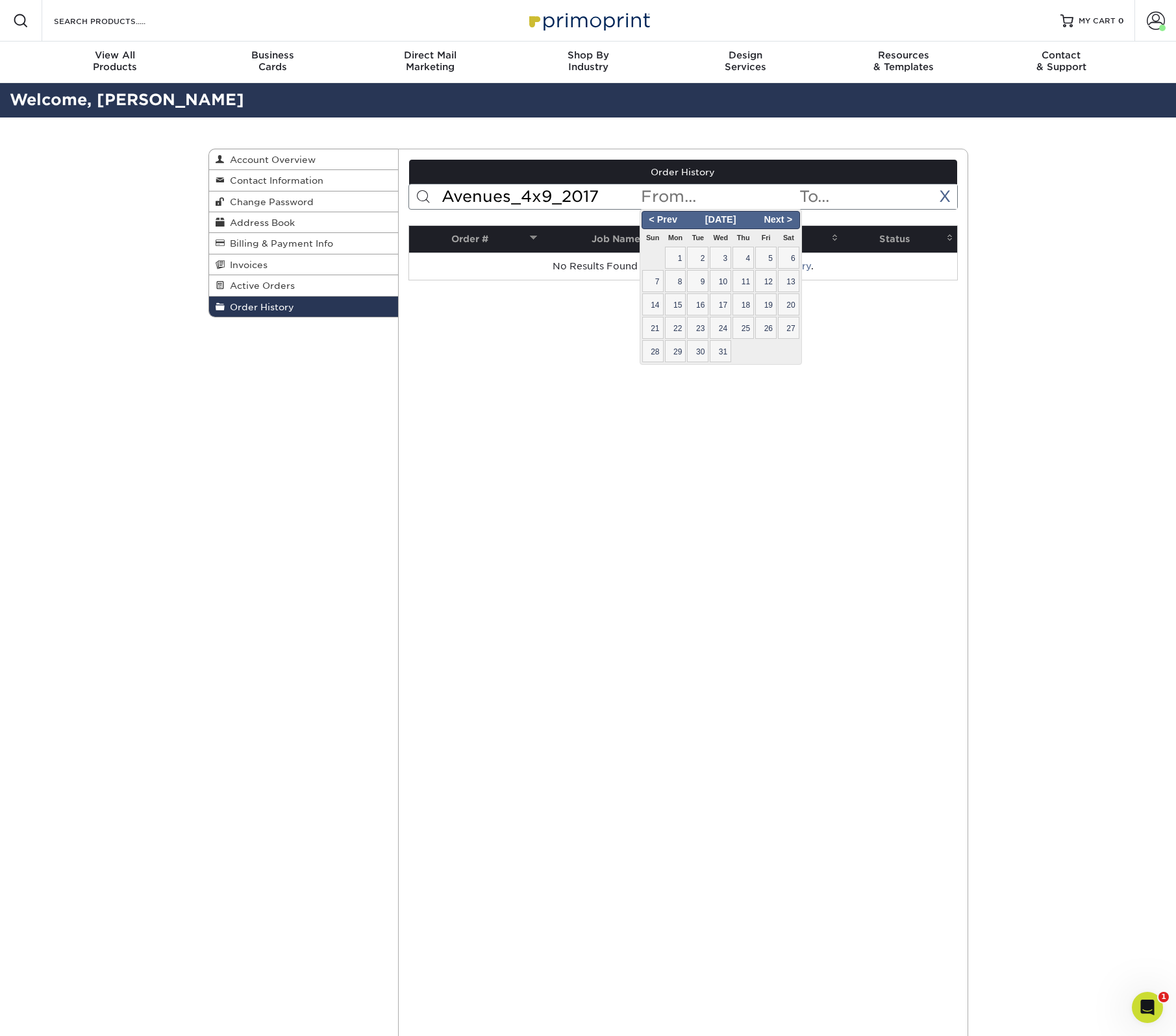
click at [722, 196] on input "text" at bounding box center [719, 197] width 158 height 24
click at [681, 257] on span "1" at bounding box center [676, 258] width 21 height 22
type input "2017-05-01"
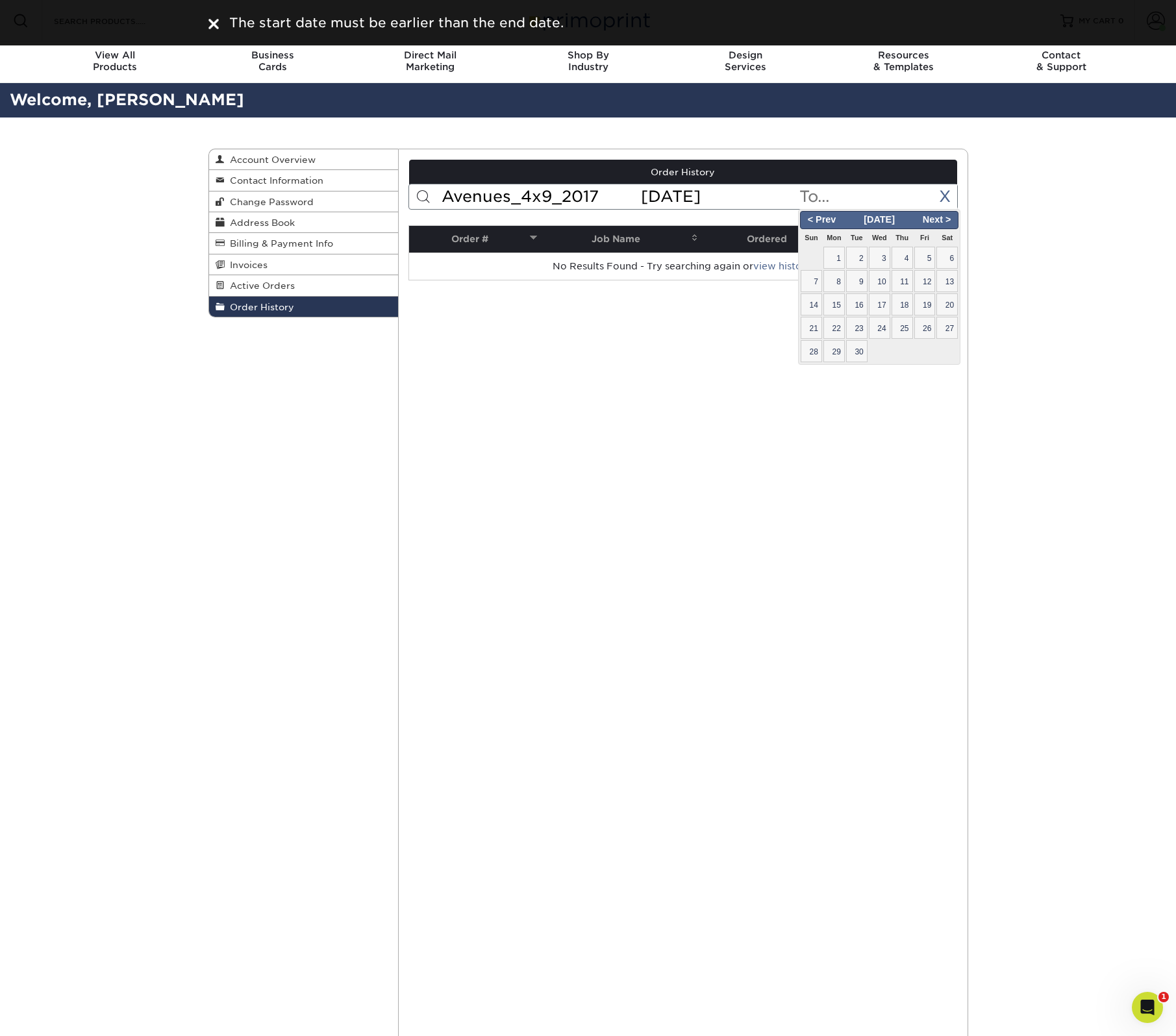
click at [830, 200] on input "text" at bounding box center [877, 197] width 158 height 24
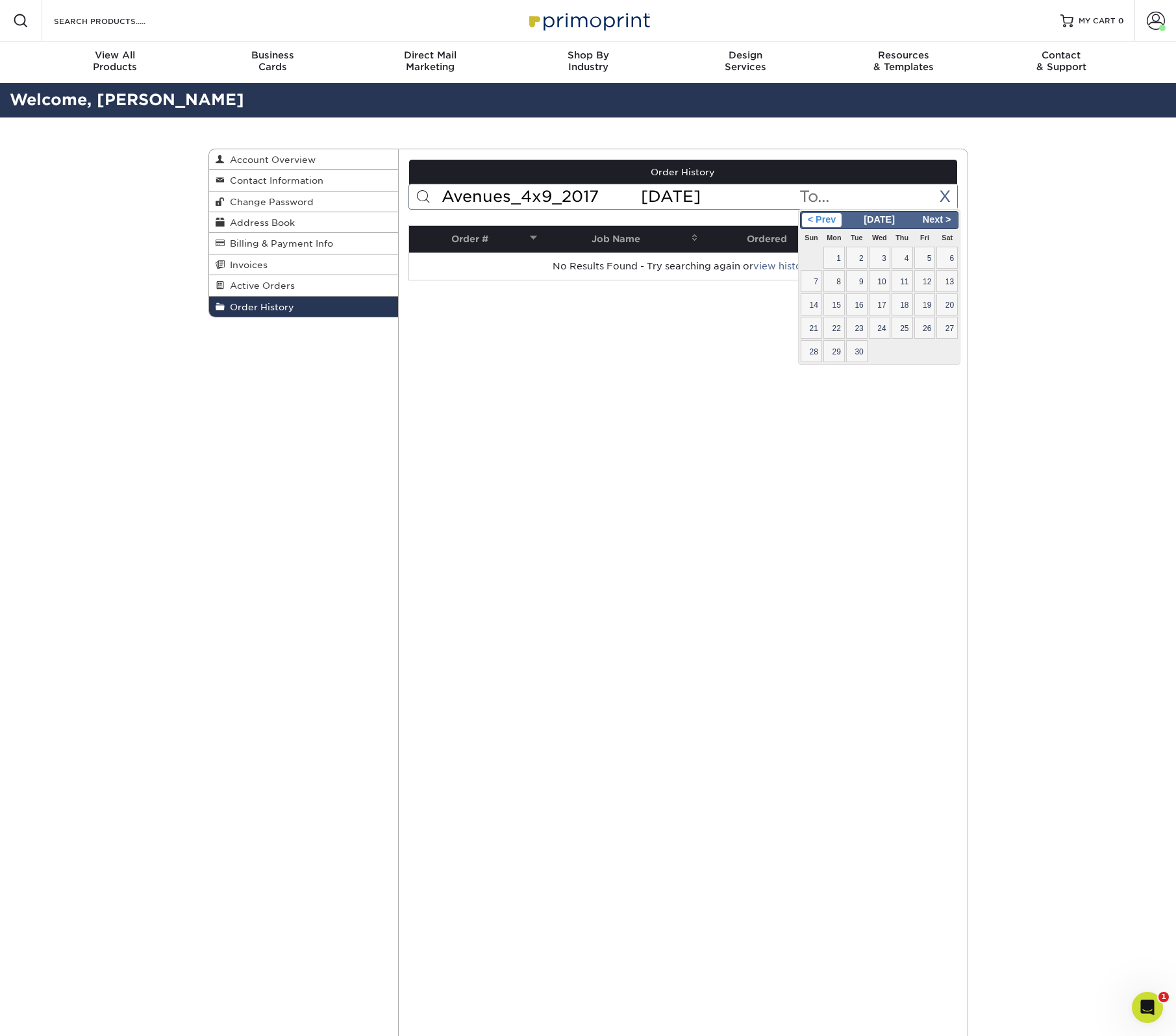
click at [823, 220] on span "< Prev" at bounding box center [822, 220] width 39 height 14
click at [934, 259] on span "1" at bounding box center [925, 258] width 21 height 22
type input "2025-08-01"
